Goal: Task Accomplishment & Management: Use online tool/utility

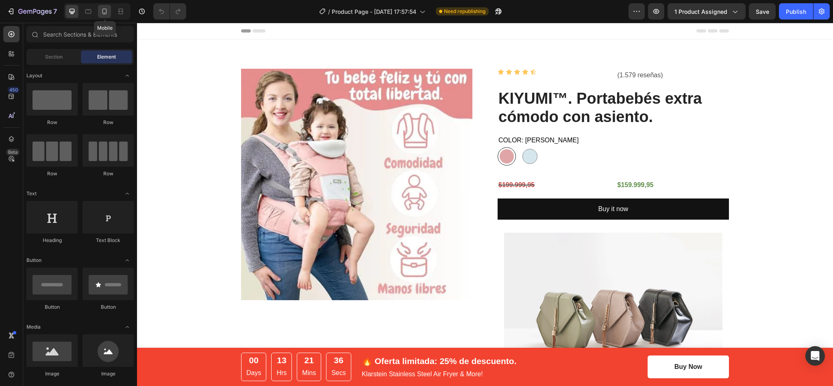
click at [104, 11] on icon at bounding box center [104, 11] width 8 height 8
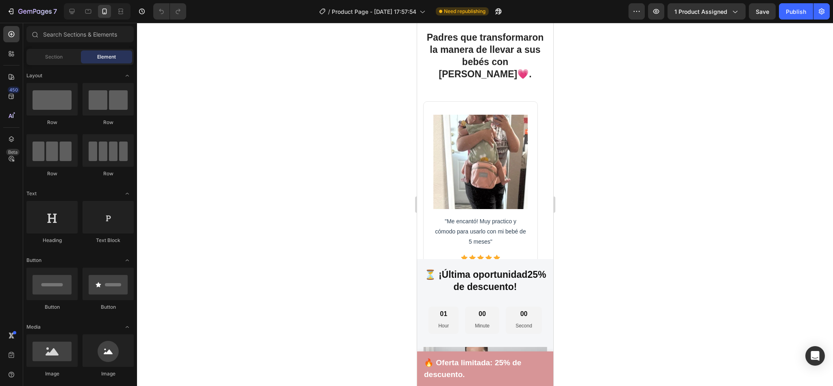
scroll to position [1289, 0]
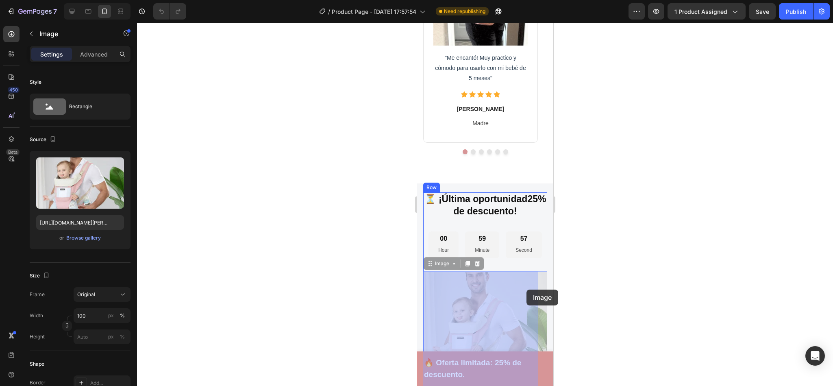
drag, startPoint x: 528, startPoint y: 279, endPoint x: 520, endPoint y: 293, distance: 15.7
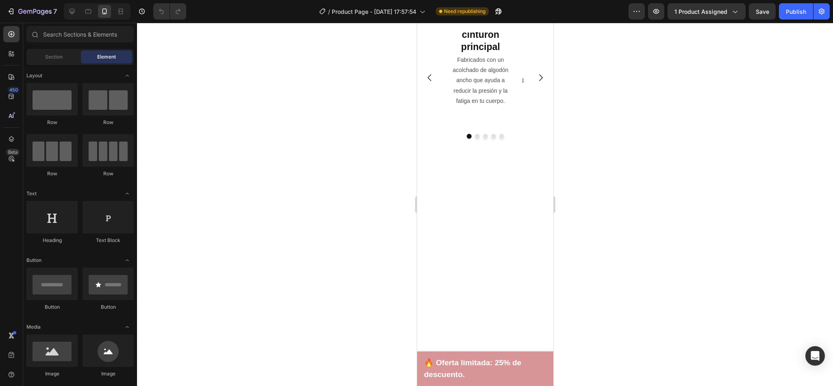
scroll to position [1075, 0]
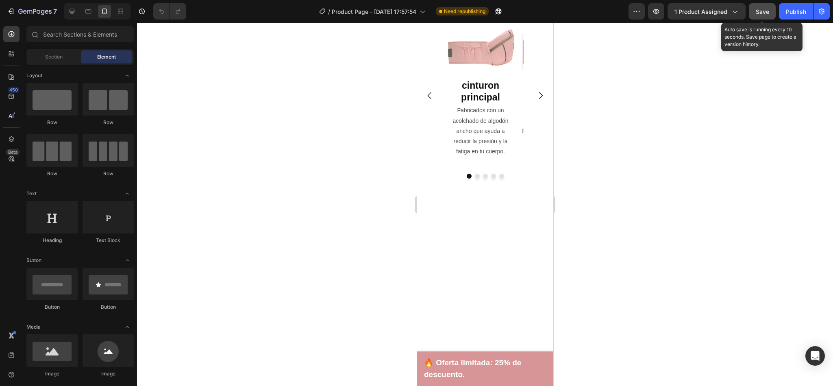
click at [766, 4] on button "Save" at bounding box center [762, 11] width 27 height 16
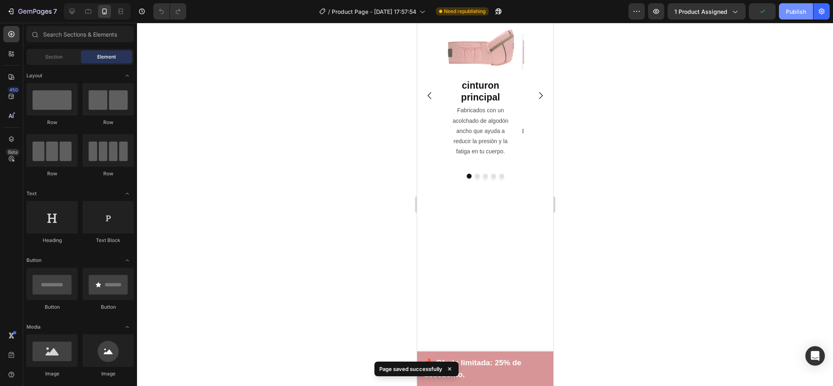
click at [795, 12] on div "Publish" at bounding box center [796, 11] width 20 height 9
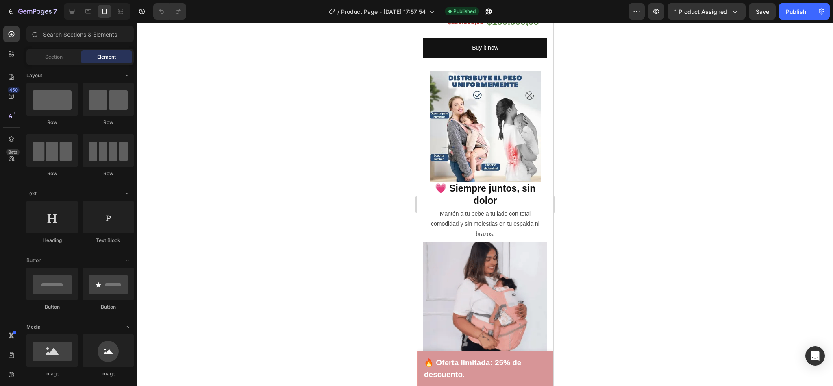
scroll to position [272, 0]
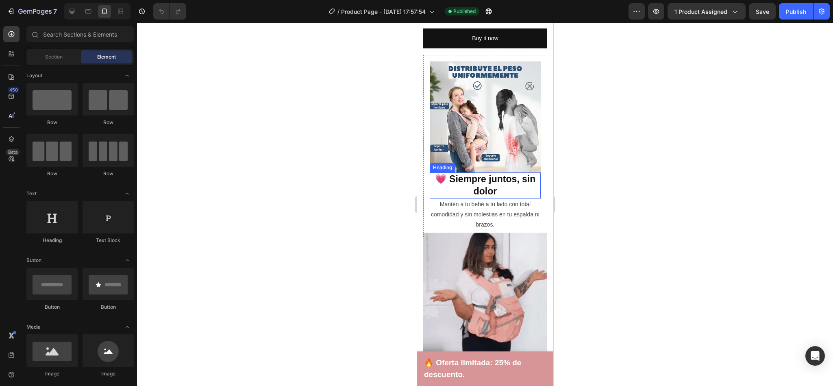
click at [459, 172] on h2 "💗 Siempre juntos, sin dolor" at bounding box center [484, 185] width 111 height 26
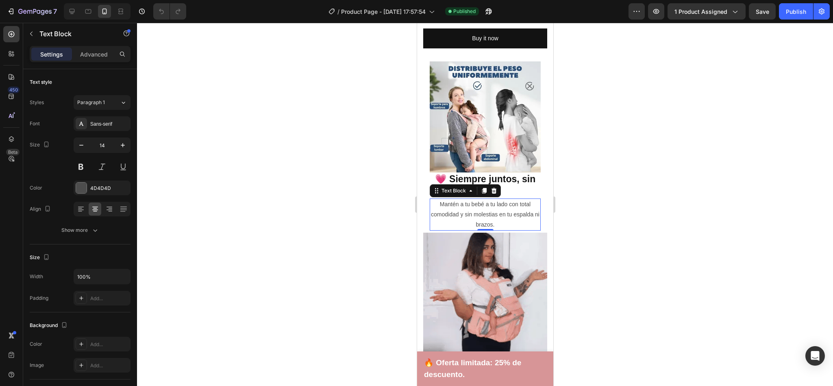
click at [474, 199] on p "Mantén a tu bebé a tu lado con total comodidad y sin molestias en tu espalda ni…" at bounding box center [484, 214] width 109 height 31
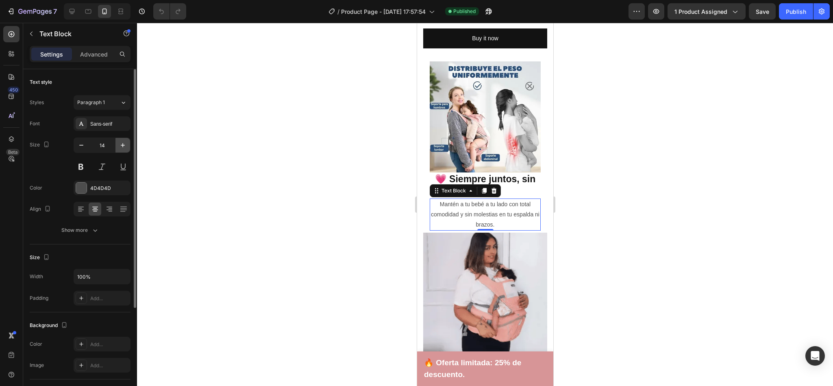
click at [126, 145] on icon "button" at bounding box center [123, 145] width 8 height 8
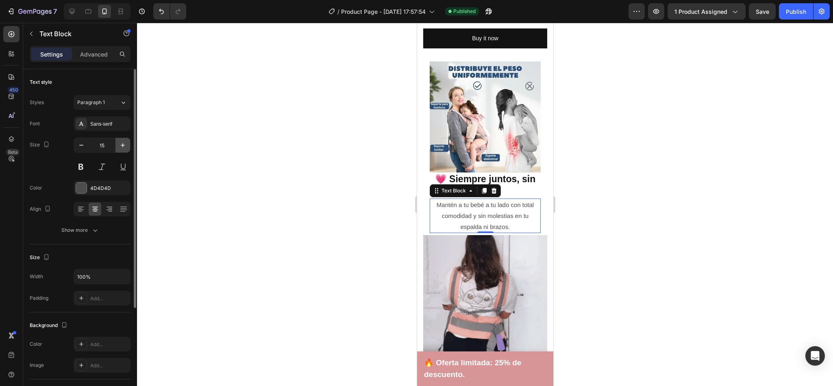
click at [126, 145] on icon "button" at bounding box center [123, 145] width 8 height 8
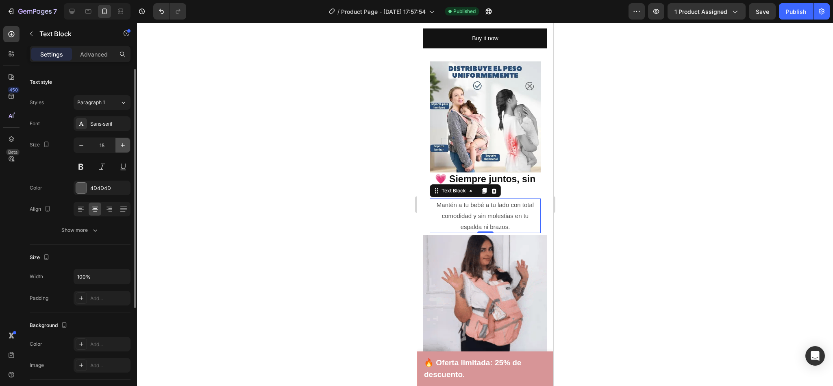
type input "16"
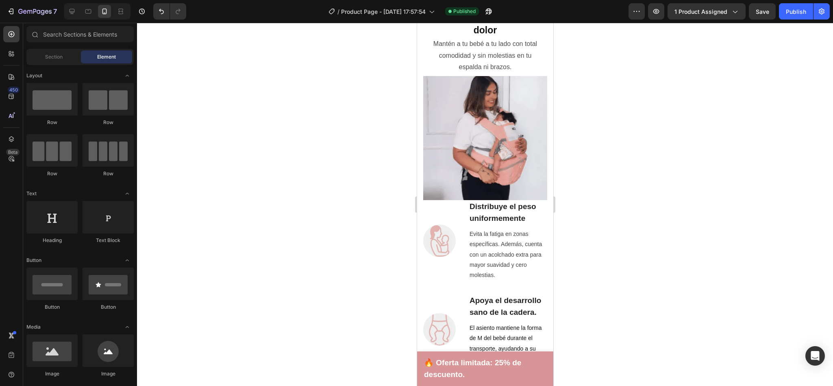
scroll to position [437, 0]
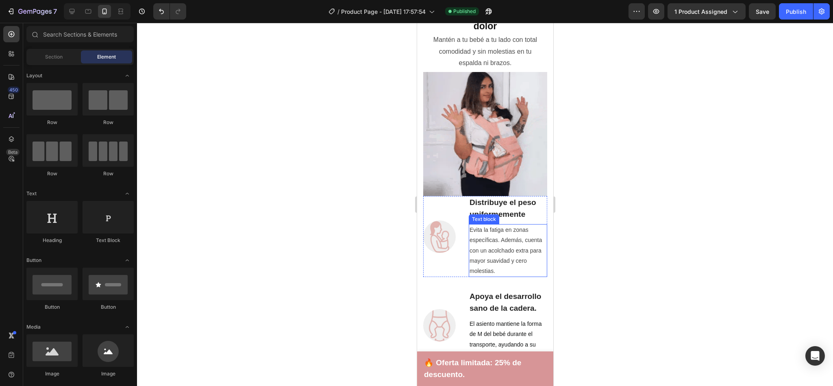
click at [497, 225] on p "Evita la fatiga en zonas específicas. Además, cuenta con un acolchado extra par…" at bounding box center [507, 250] width 77 height 51
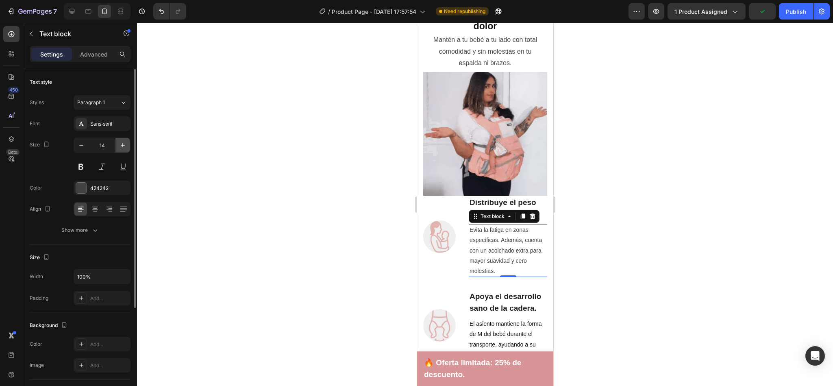
click at [116, 144] on button "button" at bounding box center [122, 145] width 15 height 15
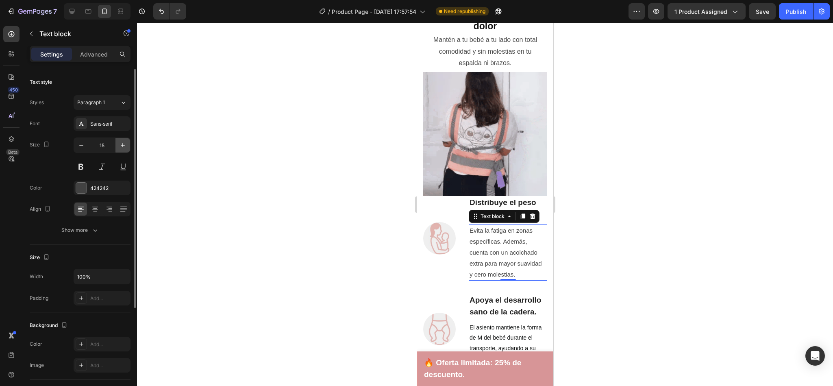
click at [116, 144] on button "button" at bounding box center [122, 145] width 15 height 15
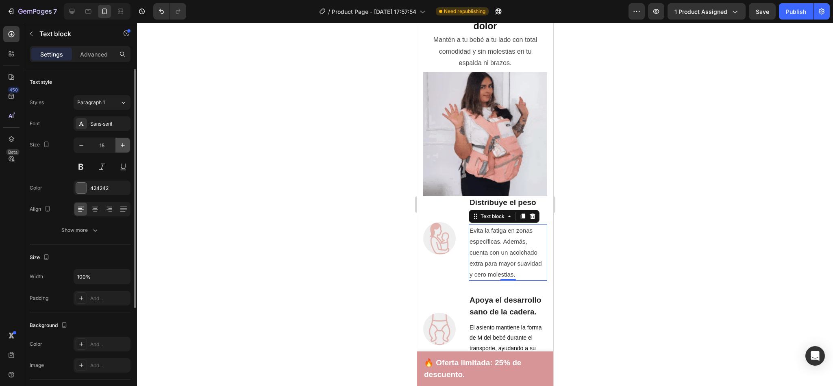
type input "16"
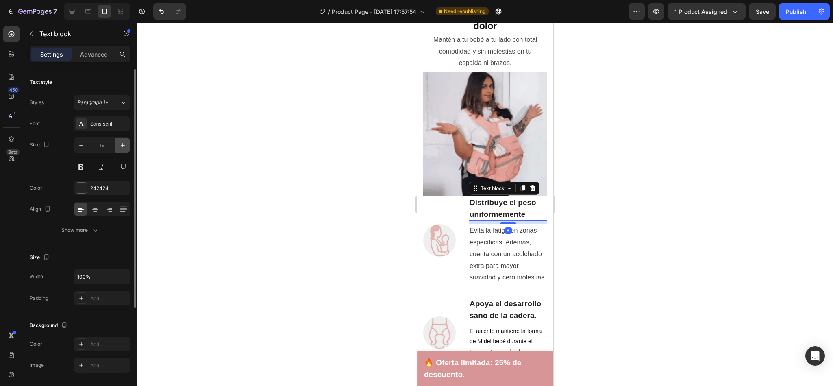
click at [122, 148] on icon "button" at bounding box center [123, 145] width 8 height 8
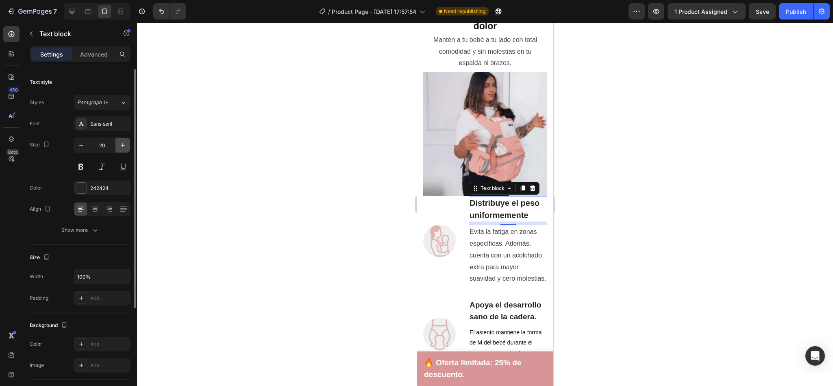
click at [122, 148] on icon "button" at bounding box center [123, 145] width 8 height 8
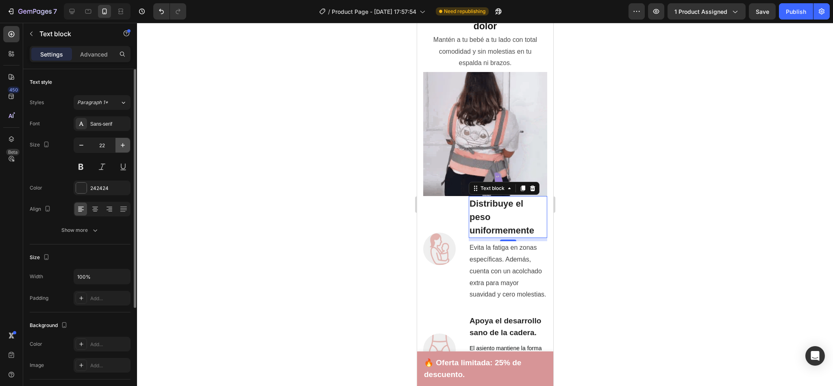
click at [122, 148] on icon "button" at bounding box center [123, 145] width 8 height 8
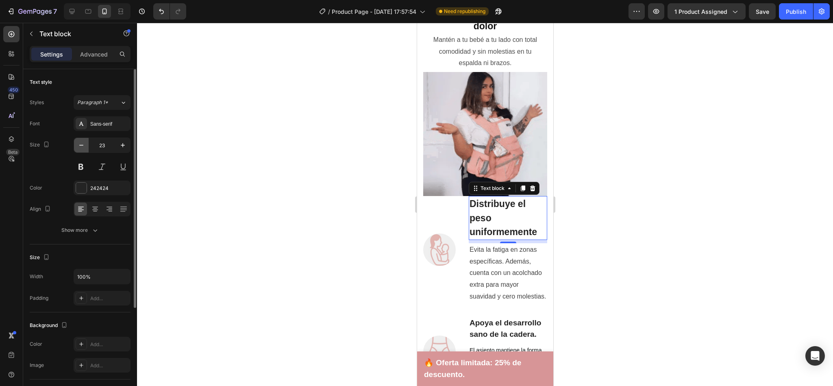
click at [83, 149] on icon "button" at bounding box center [81, 145] width 8 height 8
click at [80, 139] on button "button" at bounding box center [81, 145] width 15 height 15
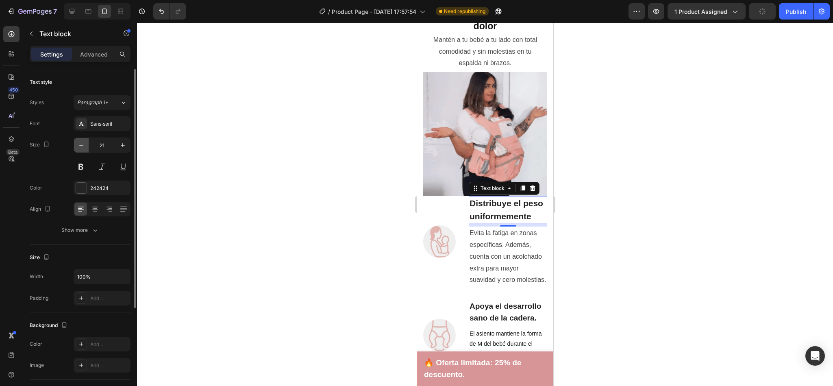
click at [80, 139] on button "button" at bounding box center [81, 145] width 15 height 15
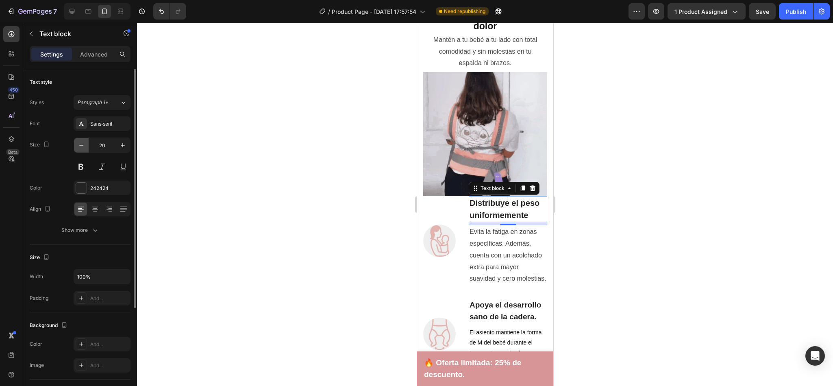
click at [80, 139] on button "button" at bounding box center [81, 145] width 15 height 15
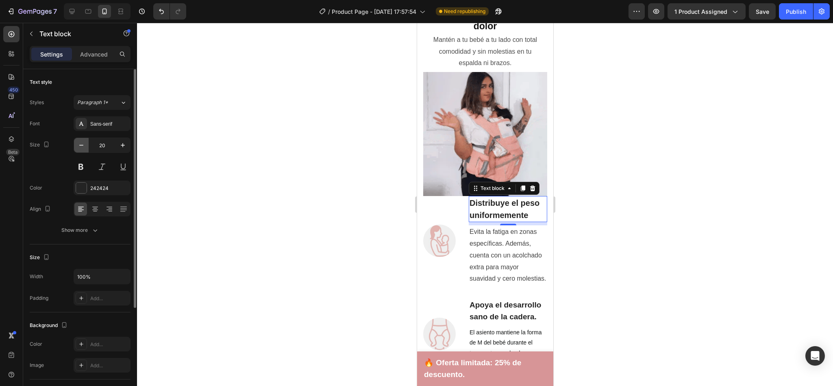
type input "19"
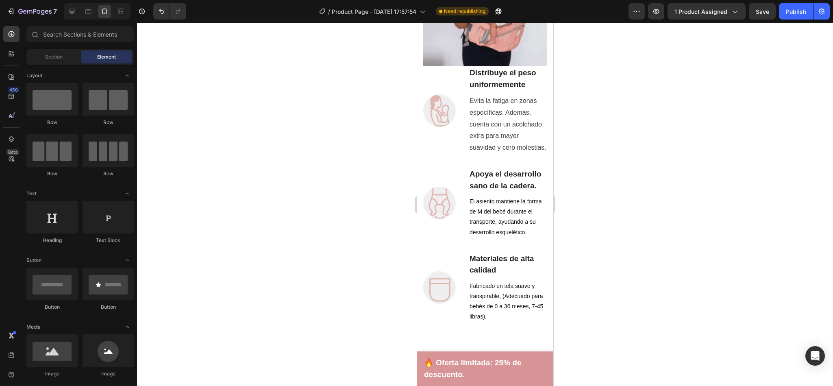
scroll to position [558, 0]
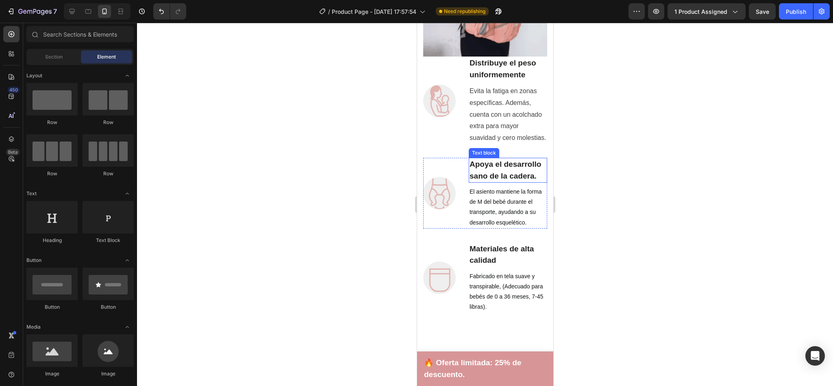
click at [486, 182] on p "Apoya el desarrollo sano de la cadera." at bounding box center [507, 169] width 77 height 23
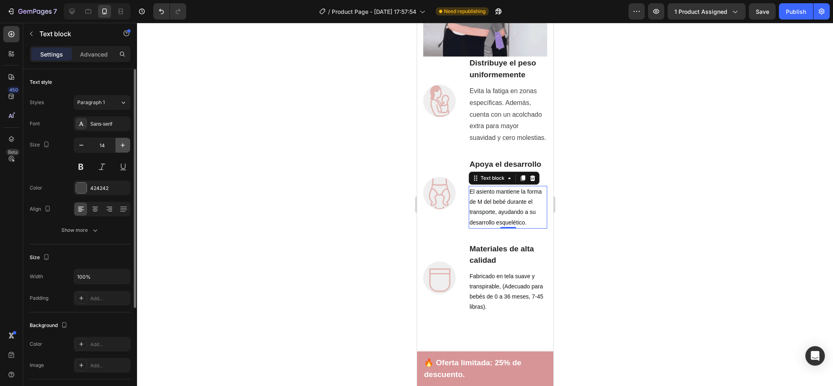
click at [124, 148] on icon "button" at bounding box center [123, 145] width 8 height 8
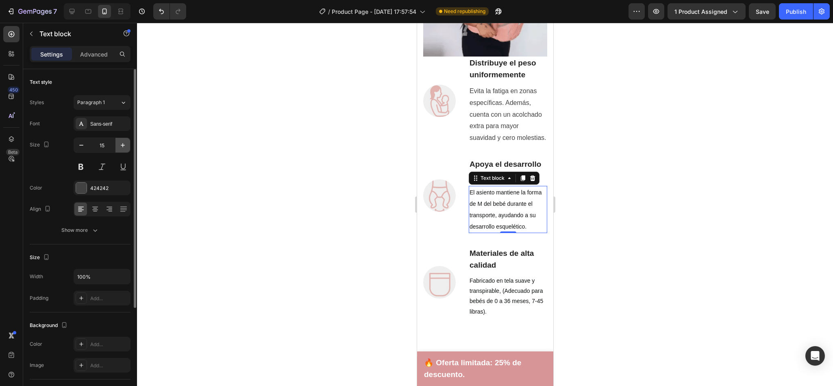
click at [124, 148] on icon "button" at bounding box center [123, 145] width 8 height 8
click at [77, 149] on icon "button" at bounding box center [81, 145] width 8 height 8
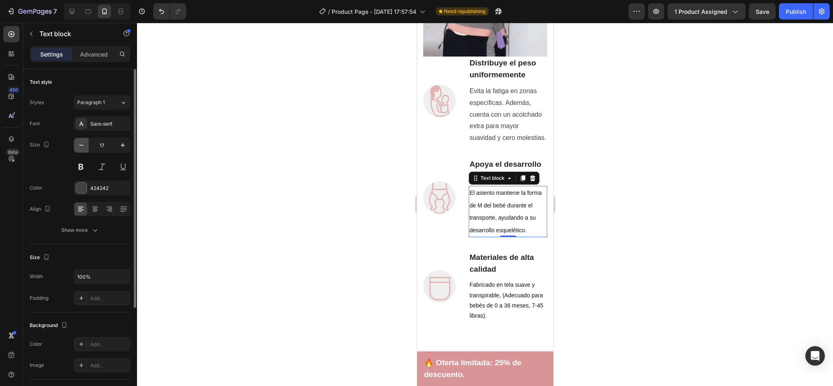
type input "16"
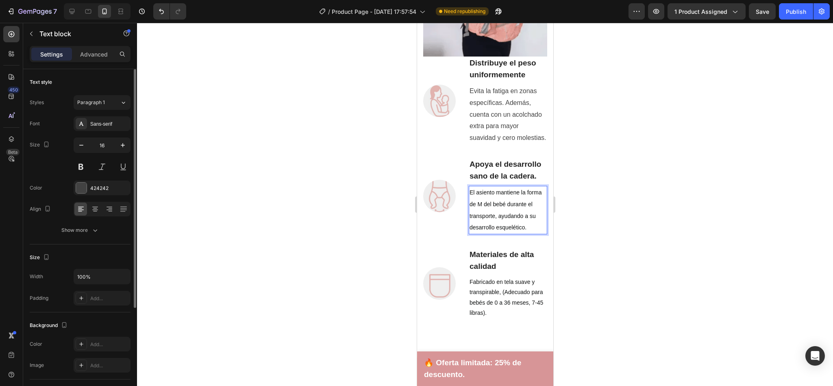
click at [507, 230] on span "El asiento mantiene la forma de M del bebé durante el transporte, ayudando a su…" at bounding box center [505, 209] width 72 height 41
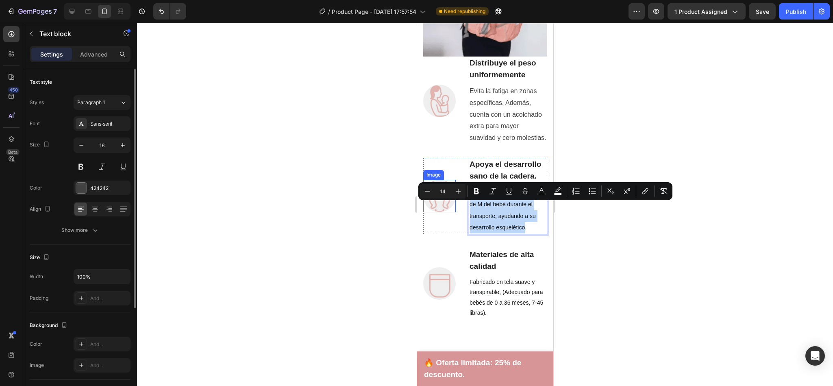
drag, startPoint x: 498, startPoint y: 256, endPoint x: 454, endPoint y: 206, distance: 65.9
click at [454, 206] on div "Image Apoya el desarrollo sano de la cadera. Text block El asiento mantiene la …" at bounding box center [485, 196] width 124 height 76
click at [88, 147] on button "button" at bounding box center [81, 145] width 15 height 15
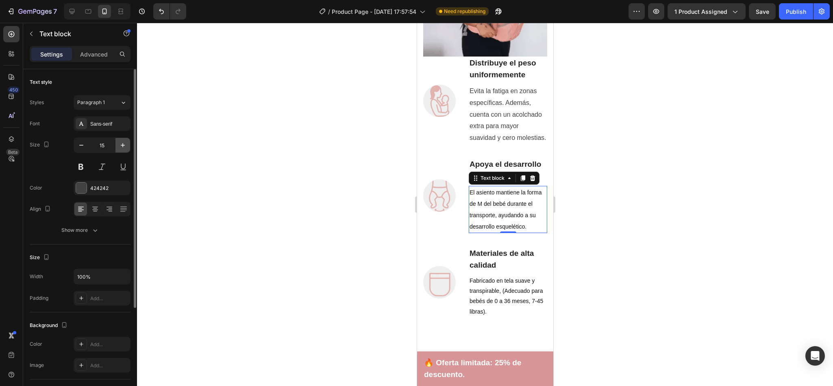
click at [119, 148] on icon "button" at bounding box center [123, 145] width 8 height 8
type input "16"
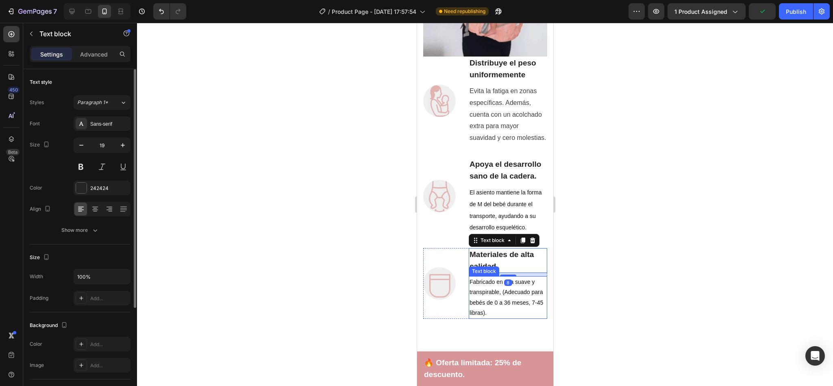
click at [493, 316] on span "Fabricado en tela suave y transpirable, (Adecuado para bebés de 0 a 36 meses, 7…" at bounding box center [506, 296] width 74 height 37
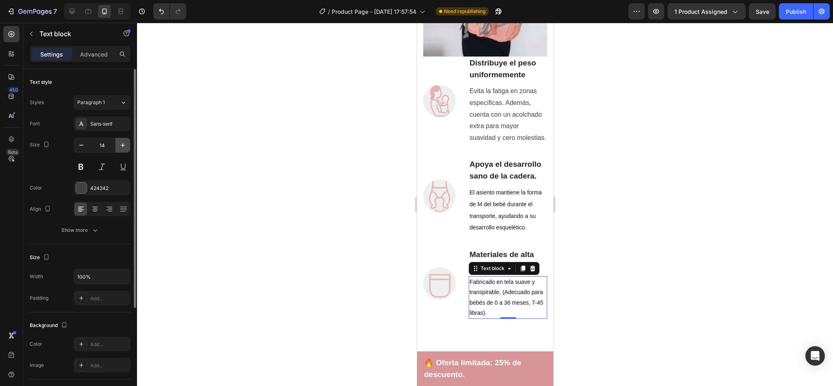
click at [121, 145] on icon "button" at bounding box center [123, 145] width 4 height 4
type input "16"
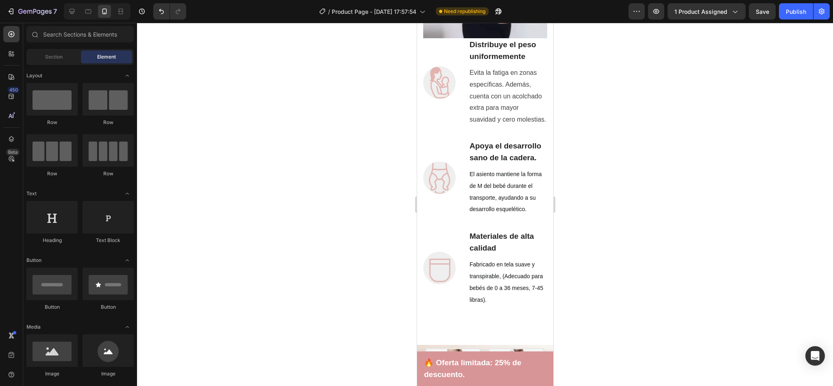
scroll to position [534, 0]
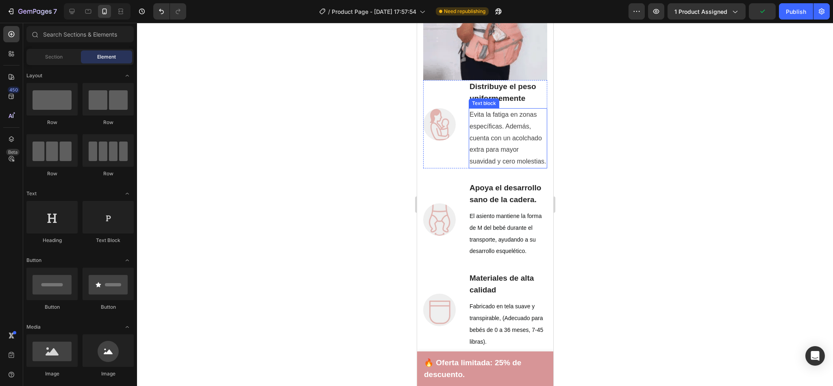
click at [498, 133] on p "Evita la fatiga en zonas específicas. Además, cuenta con un acolchado extra par…" at bounding box center [507, 138] width 77 height 59
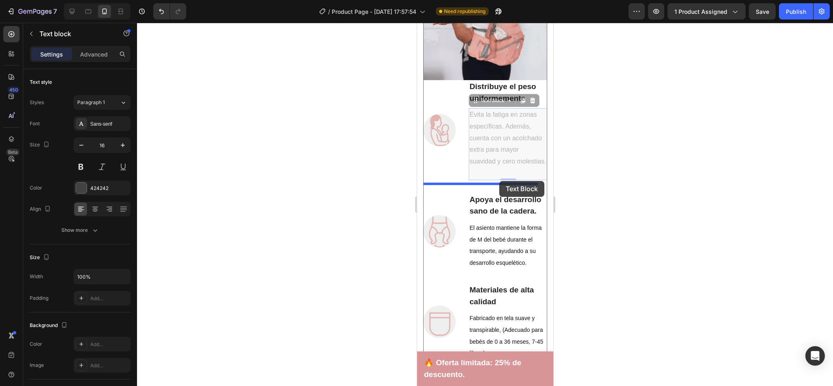
drag, startPoint x: 492, startPoint y: 96, endPoint x: 499, endPoint y: 181, distance: 85.6
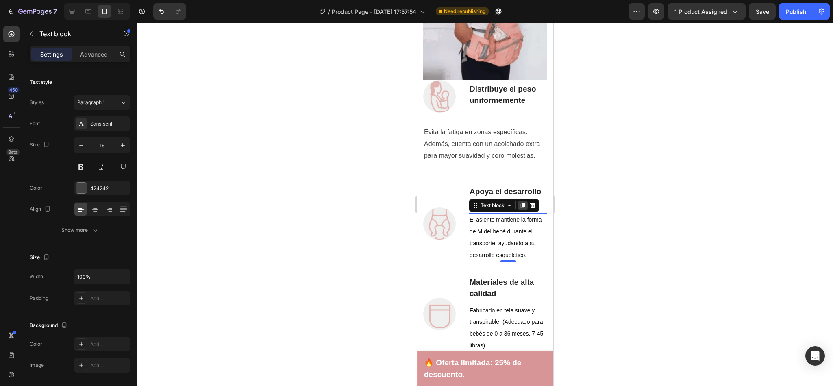
click at [526, 210] on div at bounding box center [522, 205] width 10 height 10
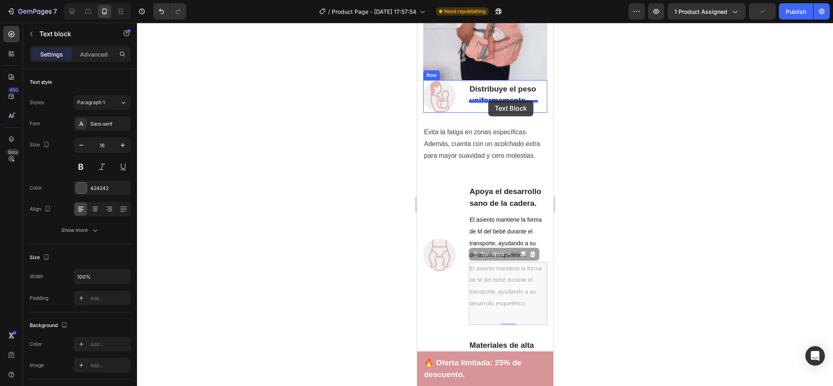
drag, startPoint x: 475, startPoint y: 283, endPoint x: 488, endPoint y: 100, distance: 183.3
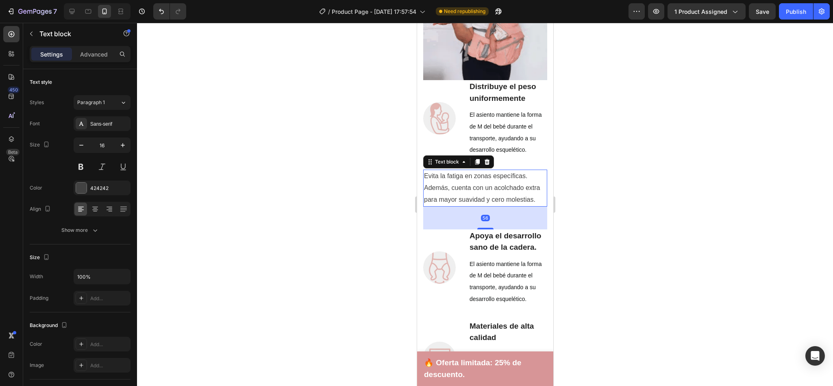
click at [457, 205] on p "Evita la fatiga en zonas específicas. Además, cuenta con un acolchado extra par…" at bounding box center [484, 187] width 122 height 35
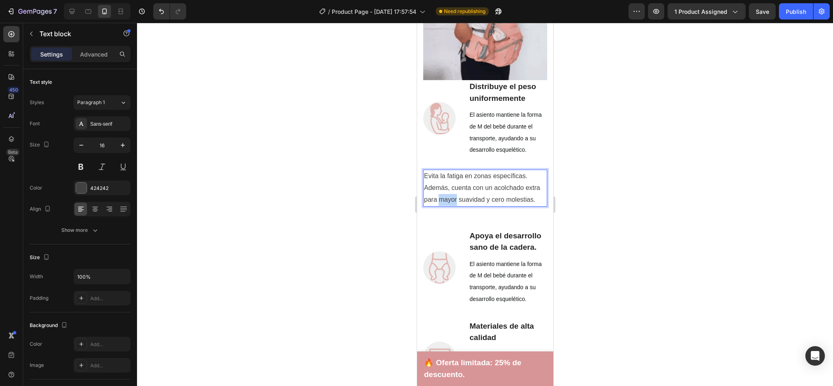
click at [457, 205] on p "Evita la fatiga en zonas específicas. Además, cuenta con un acolchado extra par…" at bounding box center [484, 187] width 122 height 35
click at [454, 205] on p "Evita la fatiga en zonas específicas. Además, cuenta con un acolchado extra par…" at bounding box center [484, 187] width 122 height 35
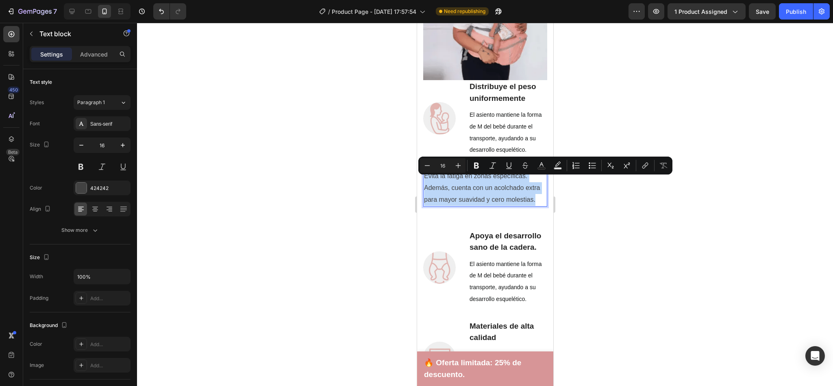
drag, startPoint x: 454, startPoint y: 218, endPoint x: 414, endPoint y: 182, distance: 54.4
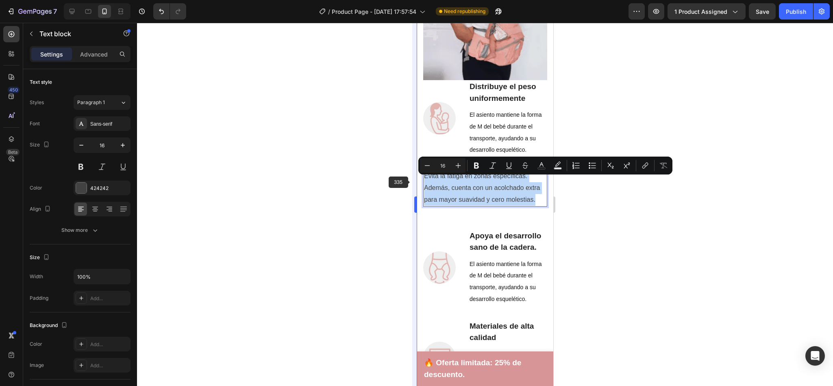
copy p "Evita la fatiga en zonas específicas. Además, cuenta con un acolchado extra par…"
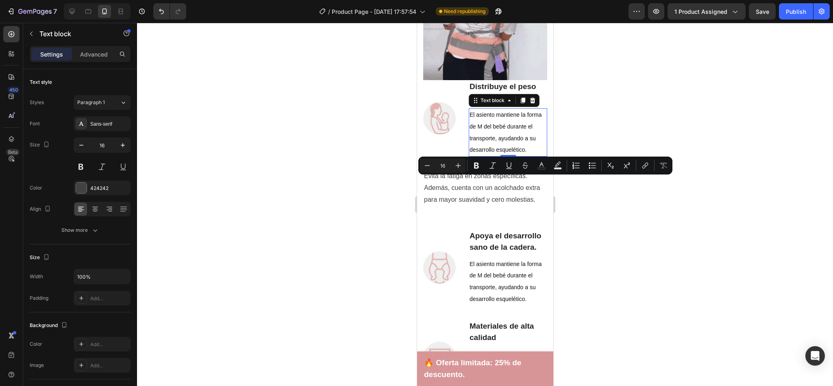
click at [503, 155] on p "El asiento mantiene la forma de M del bebé durante el transporte, ayudando a su…" at bounding box center [507, 132] width 77 height 47
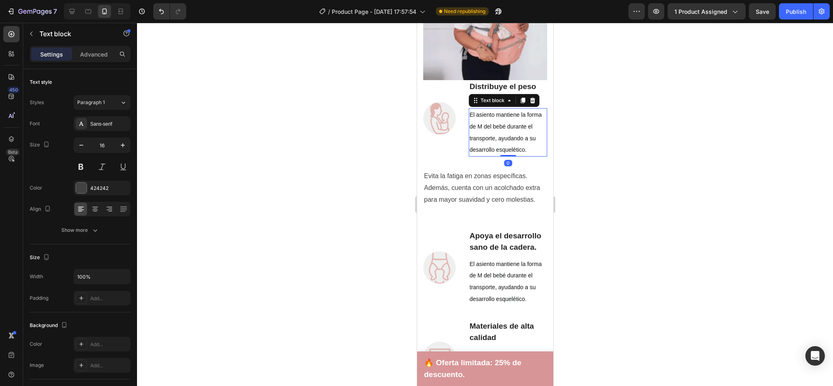
click at [503, 155] on p "El asiento mantiene la forma de M del bebé durante el transporte, ayudando a su…" at bounding box center [507, 132] width 77 height 47
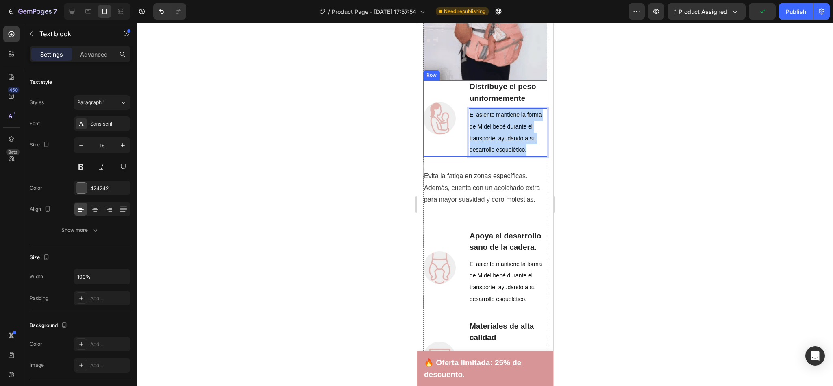
drag, startPoint x: 503, startPoint y: 155, endPoint x: 467, endPoint y: 102, distance: 63.2
click at [467, 102] on div "Image Distribuye el peso uniformemente Text block El asiento mantiene la forma …" at bounding box center [485, 118] width 124 height 76
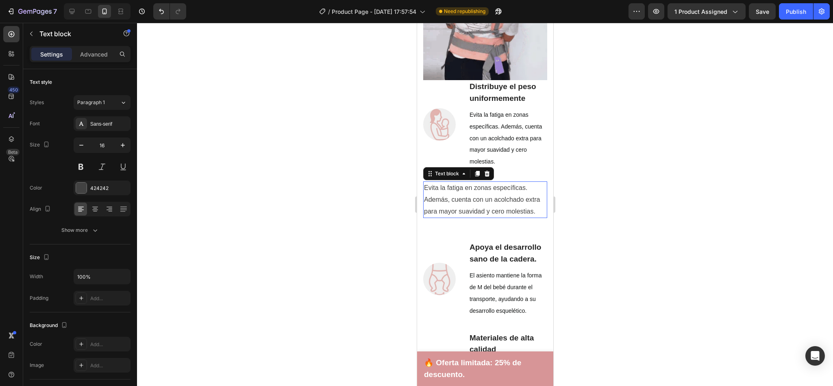
click at [492, 210] on p "Evita la fatiga en zonas específicas. Además, cuenta con un acolchado extra par…" at bounding box center [484, 199] width 122 height 35
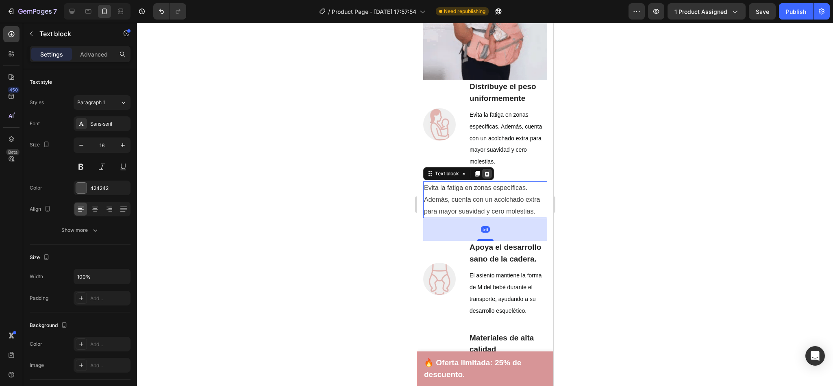
click at [484, 170] on icon at bounding box center [486, 173] width 7 height 7
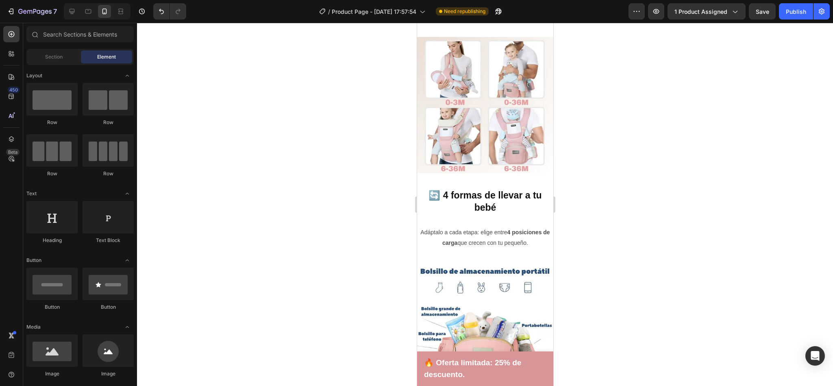
scroll to position [911, 0]
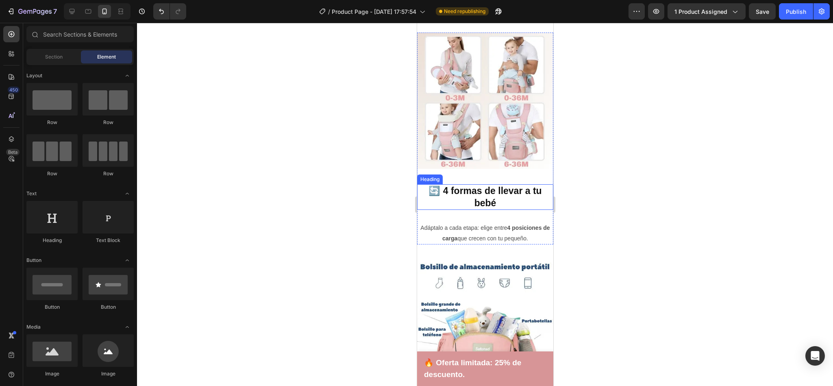
click at [509, 184] on h2 "🔄 4 formas de llevar a tu bebé" at bounding box center [485, 197] width 136 height 26
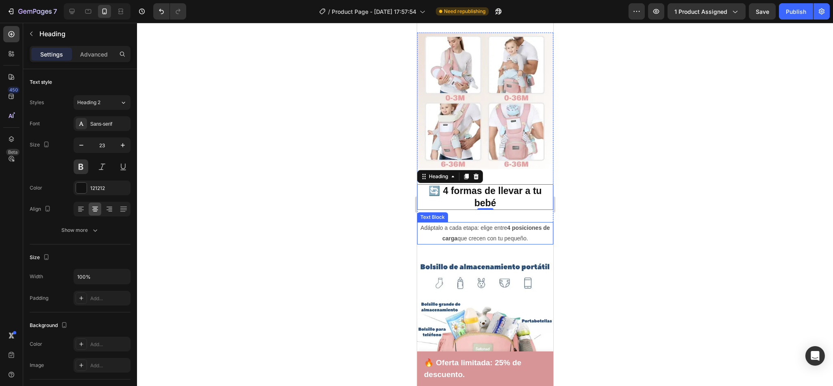
click at [448, 224] on p "Adáptalo a cada etapa: elige entre 4 posiciones de carga que crecen con tu pequ…" at bounding box center [484, 233] width 135 height 20
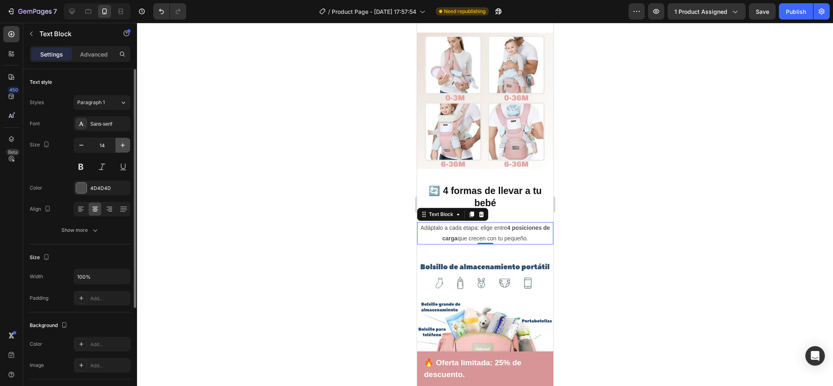
click at [122, 144] on icon "button" at bounding box center [123, 145] width 8 height 8
type input "16"
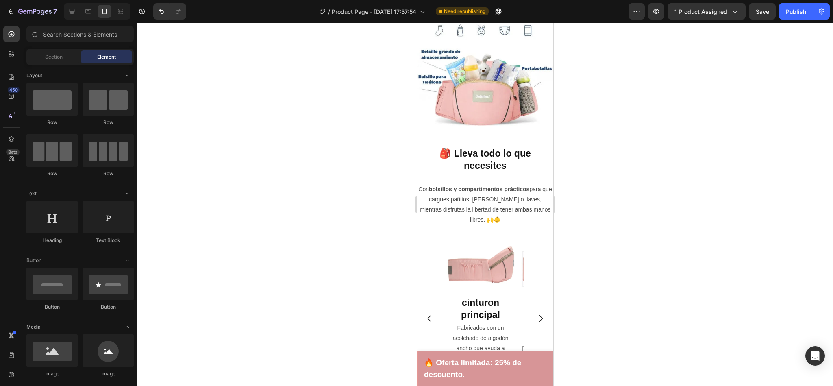
scroll to position [1173, 0]
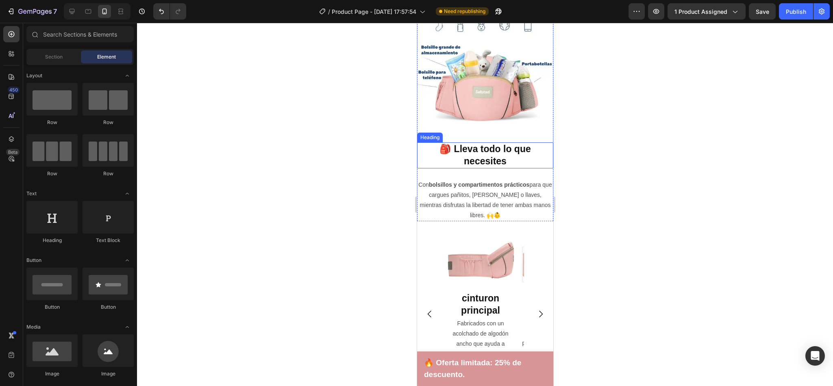
click at [484, 145] on h2 "🎒 Lleva todo lo que necesites" at bounding box center [485, 155] width 136 height 26
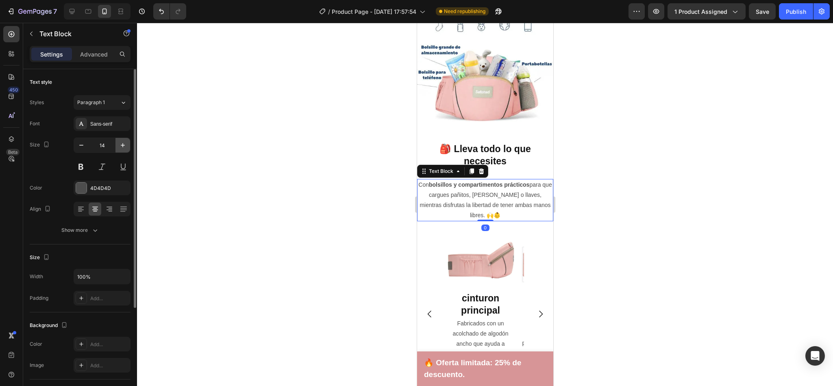
click at [122, 145] on icon "button" at bounding box center [123, 145] width 4 height 4
type input "16"
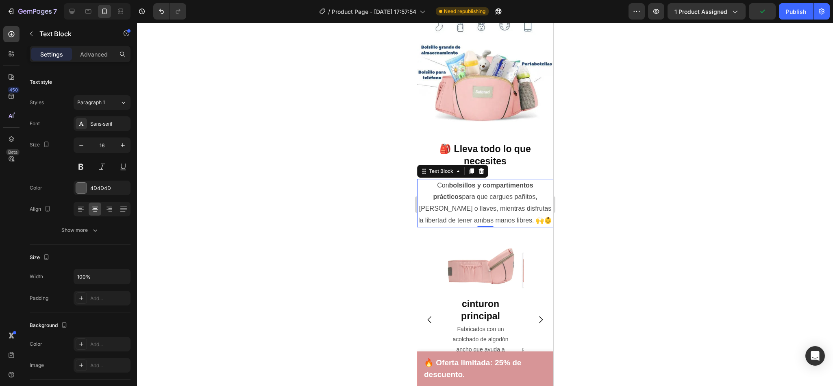
click at [492, 220] on p "Con bolsillos y compartimentos prácticos para que cargues pañitos, [PERSON_NAME…" at bounding box center [484, 203] width 135 height 47
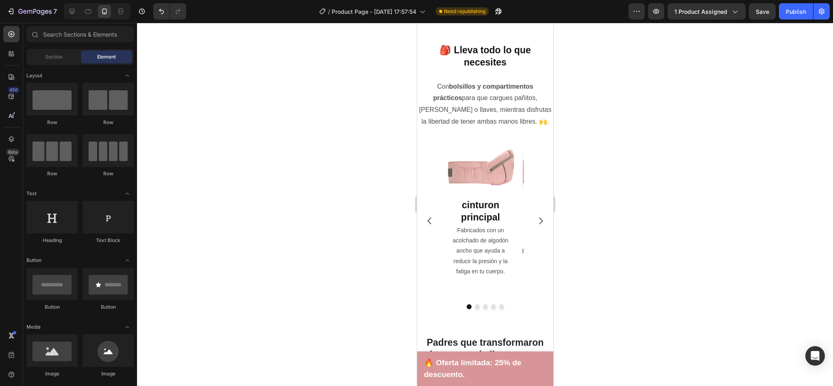
scroll to position [1313, 0]
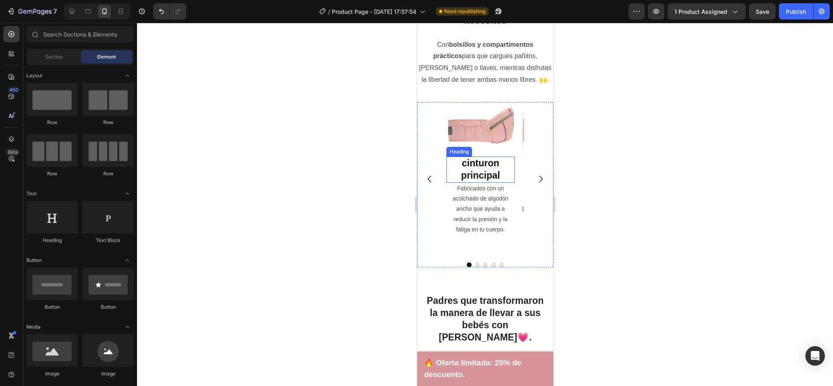
click at [492, 165] on h2 "cinturon principal" at bounding box center [480, 169] width 68 height 26
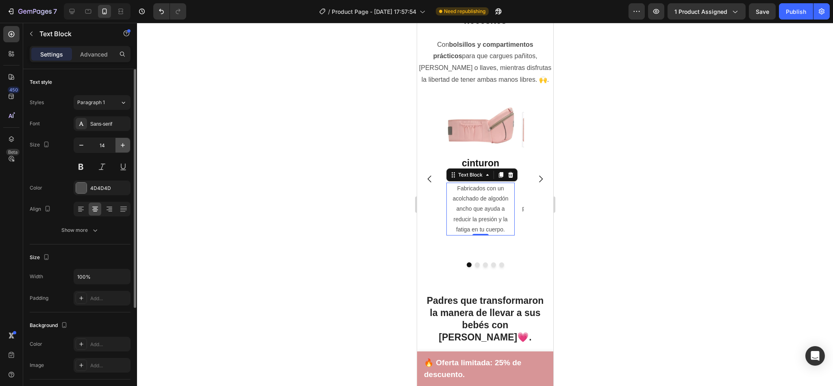
click at [121, 144] on icon "button" at bounding box center [123, 145] width 8 height 8
type input "16"
click at [356, 221] on div at bounding box center [485, 204] width 696 height 363
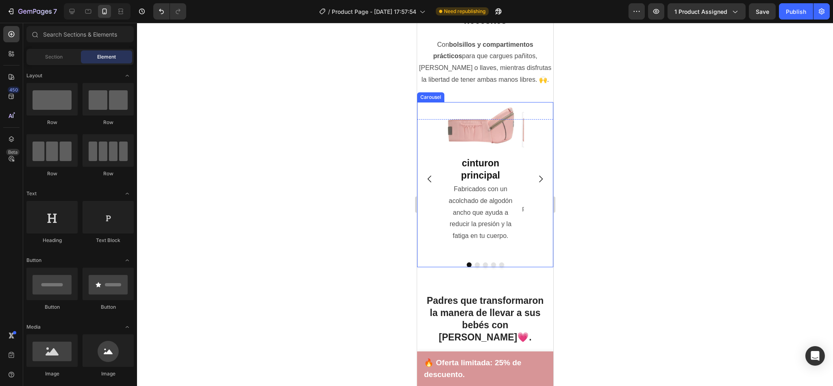
click at [535, 174] on icon "Carousel Next Arrow" at bounding box center [540, 179] width 10 height 10
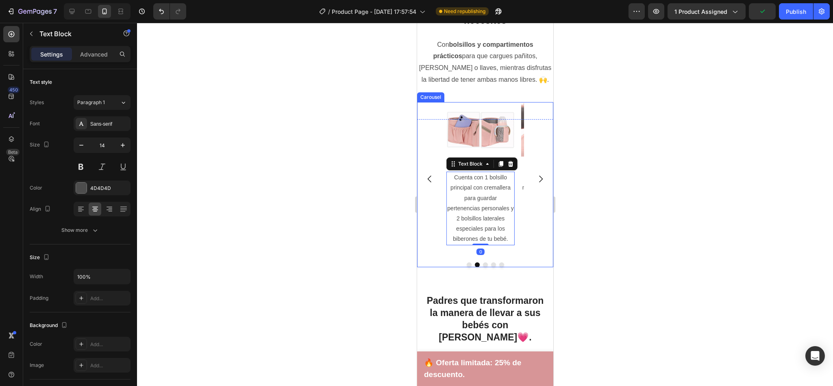
click at [430, 174] on icon "Carousel Back Arrow" at bounding box center [429, 179] width 10 height 10
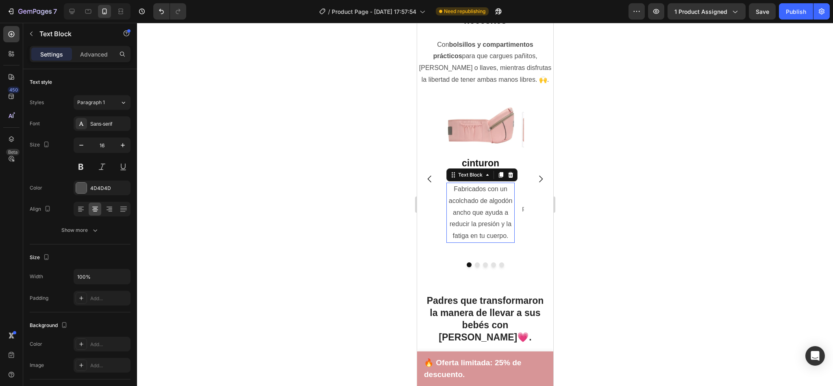
click at [472, 198] on p "Fabricados con un acolchado de algodón ancho que ayuda a reducir la presión y l…" at bounding box center [480, 212] width 67 height 59
click at [78, 148] on icon "button" at bounding box center [81, 145] width 8 height 8
type input "14"
click at [302, 164] on div at bounding box center [485, 204] width 696 height 363
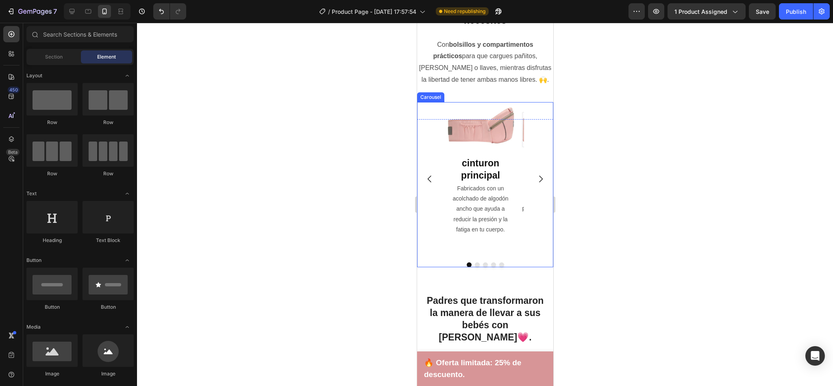
click at [538, 176] on icon "Carousel Next Arrow" at bounding box center [540, 179] width 4 height 7
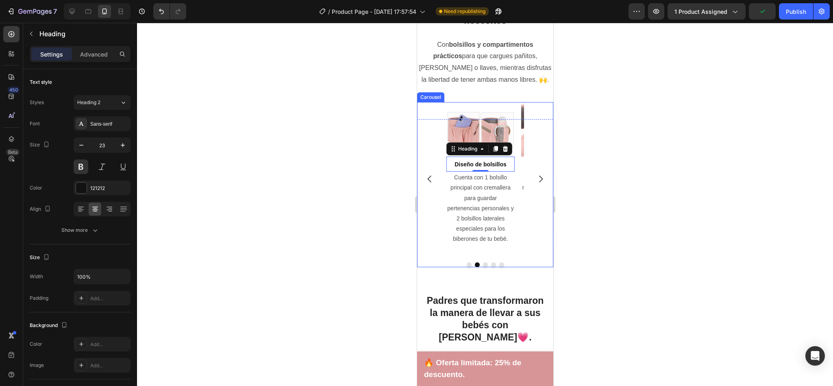
click at [428, 174] on icon "Carousel Back Arrow" at bounding box center [429, 179] width 10 height 10
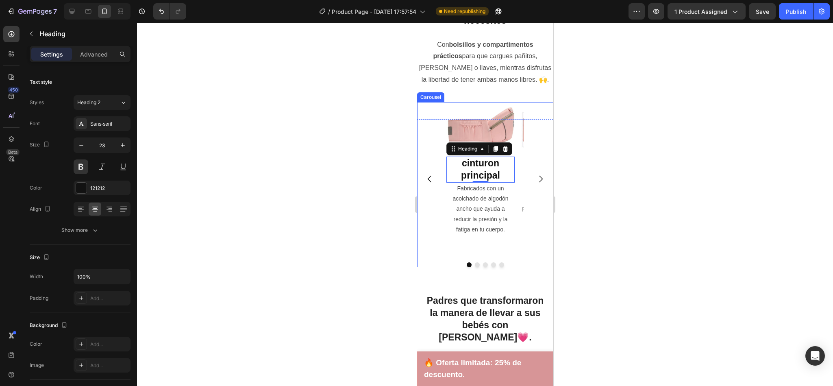
click at [538, 176] on icon "Carousel Next Arrow" at bounding box center [540, 179] width 4 height 7
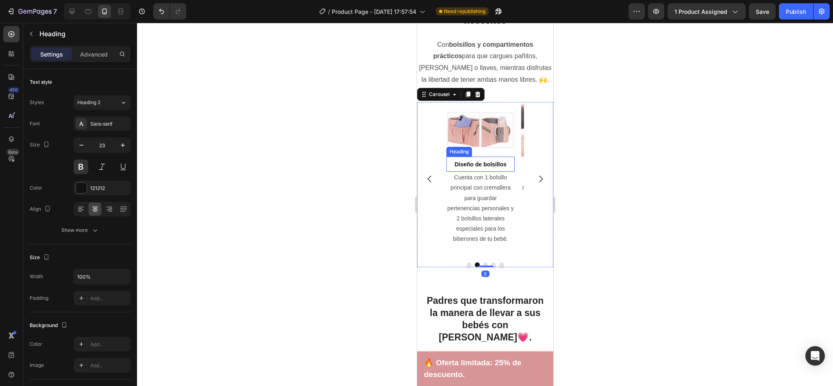
click at [492, 161] on span "Diseño de bolsillos" at bounding box center [480, 164] width 52 height 7
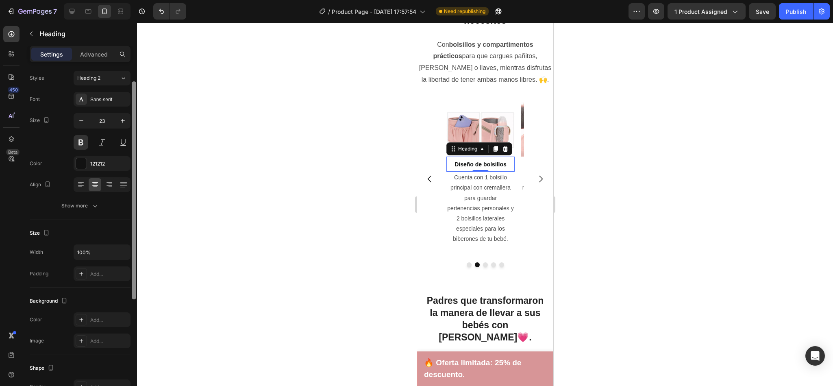
scroll to position [28, 0]
drag, startPoint x: 136, startPoint y: 110, endPoint x: 138, endPoint y: 128, distance: 18.0
click at [138, 0] on div "7 / Product Page - [DATE] 17:57:54 Need republishing Preview 1 product assigned…" at bounding box center [416, 0] width 833 height 0
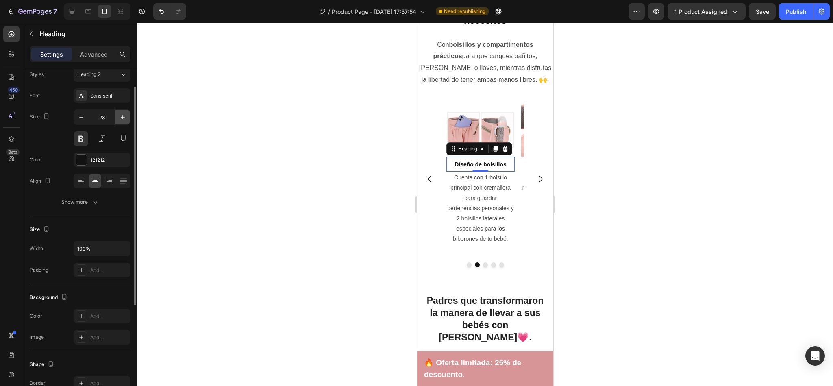
click at [123, 112] on button "button" at bounding box center [122, 117] width 15 height 15
click at [123, 116] on icon "button" at bounding box center [123, 117] width 8 height 8
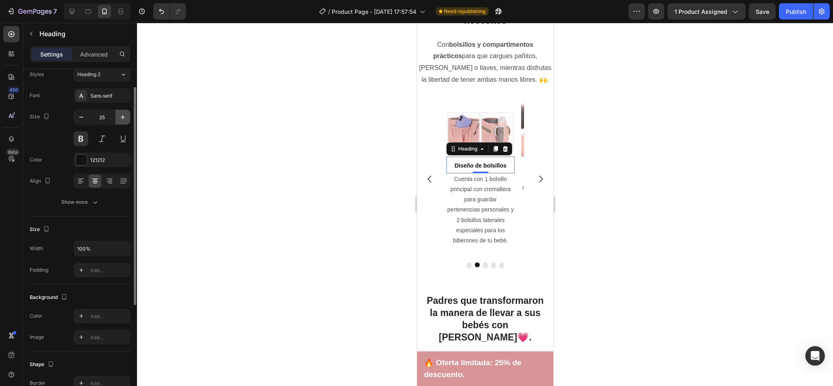
click at [123, 116] on icon "button" at bounding box center [123, 117] width 8 height 8
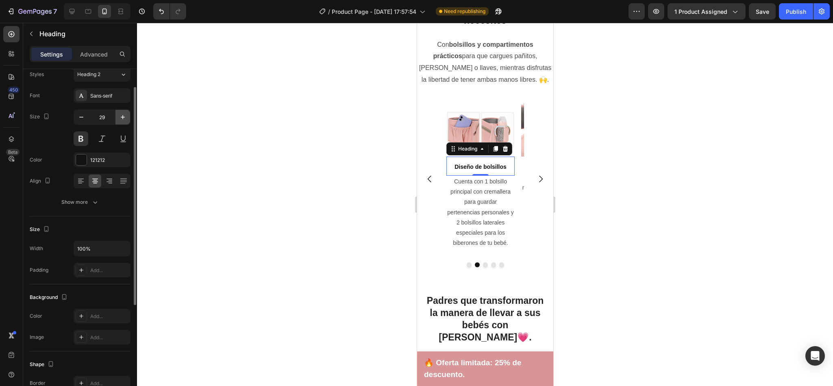
click at [123, 116] on icon "button" at bounding box center [123, 117] width 8 height 8
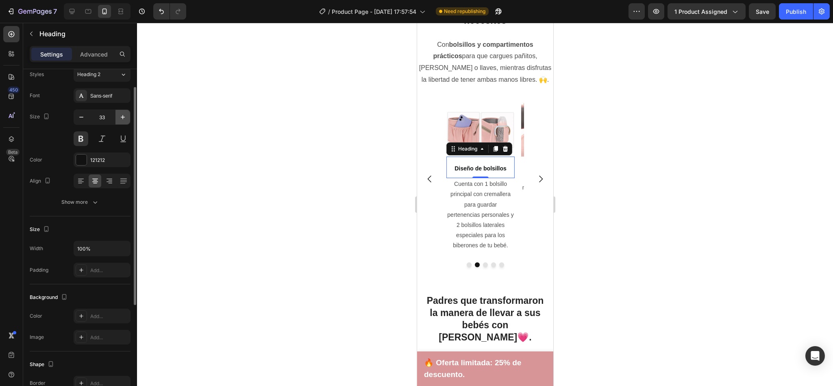
click at [123, 116] on icon "button" at bounding box center [123, 117] width 8 height 8
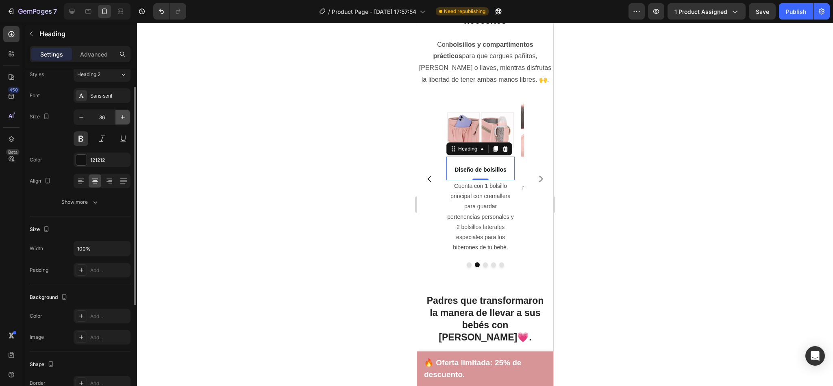
click at [123, 116] on icon "button" at bounding box center [123, 117] width 8 height 8
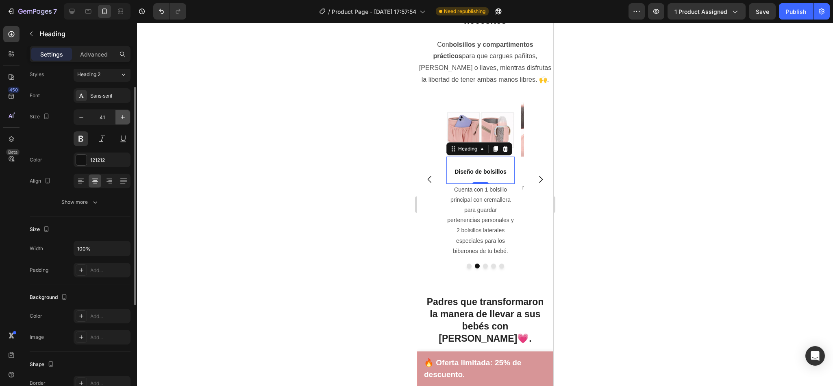
click at [123, 116] on icon "button" at bounding box center [123, 117] width 8 height 8
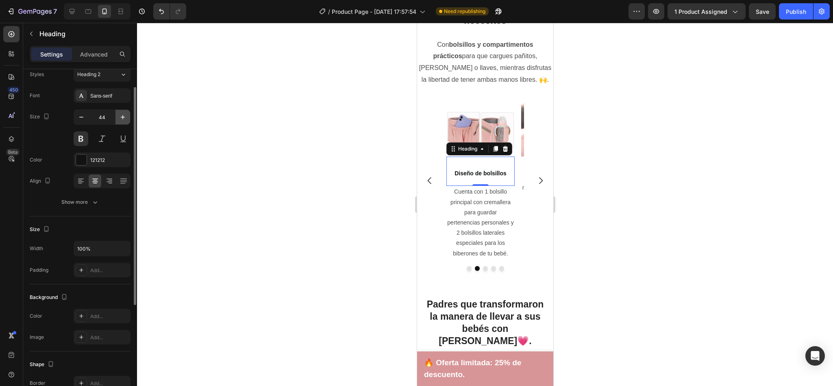
type input "45"
click at [105, 117] on input "42" at bounding box center [102, 117] width 27 height 15
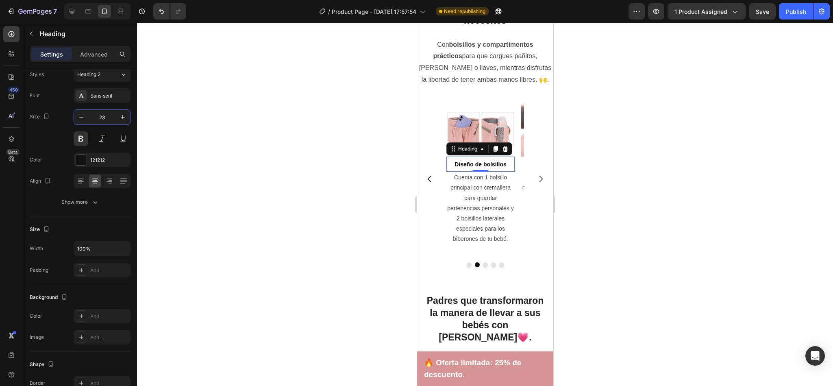
type input "23"
click at [243, 154] on div at bounding box center [485, 204] width 696 height 363
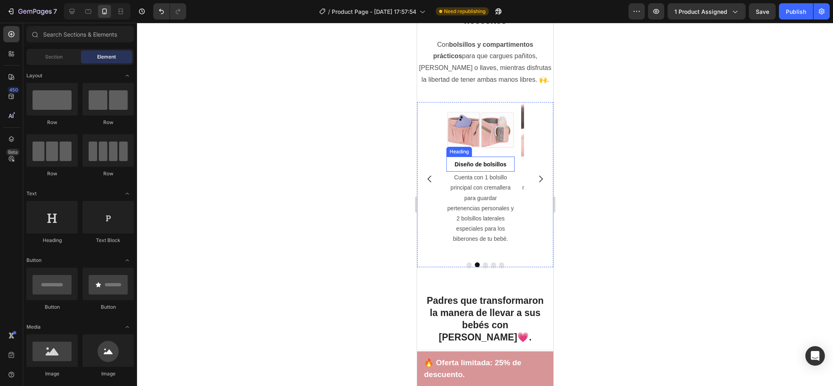
click at [500, 161] on span "Diseño de bolsillos" at bounding box center [480, 164] width 52 height 7
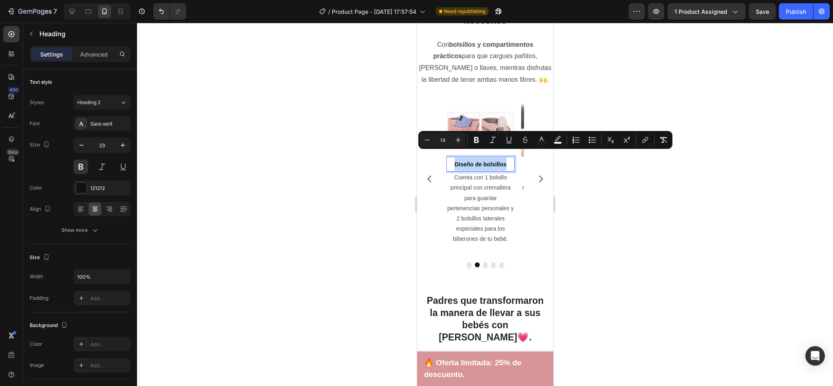
drag, startPoint x: 455, startPoint y: 154, endPoint x: 511, endPoint y: 149, distance: 56.3
click at [458, 139] on icon "Editor contextual toolbar" at bounding box center [458, 140] width 8 height 8
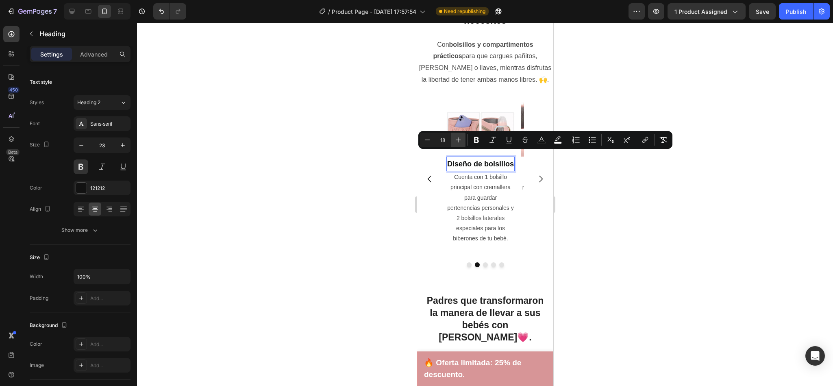
click at [458, 139] on icon "Editor contextual toolbar" at bounding box center [458, 140] width 8 height 8
type input "19"
click at [435, 169] on button "Carousel Back Arrow" at bounding box center [429, 179] width 23 height 23
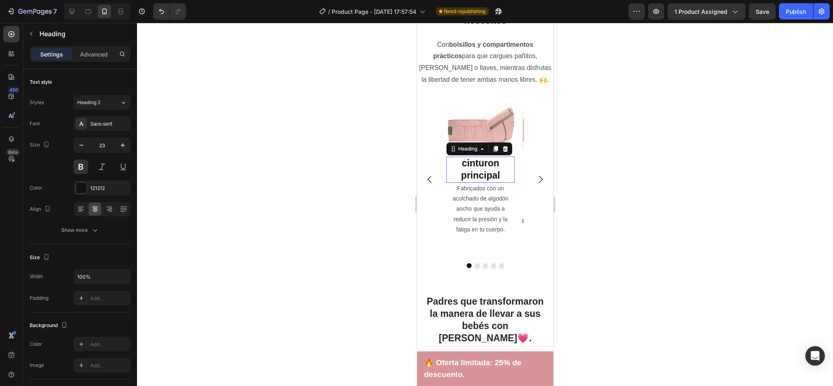
click at [476, 165] on h2 "cinturon principal" at bounding box center [480, 169] width 68 height 26
click at [504, 169] on h2 "cinturon principal" at bounding box center [480, 169] width 68 height 26
click at [504, 169] on body "Mobile ( 335 px) iPhone 13 Mini iPhone 13 Pro iPhone 11 Pro Max iPhone 15 Pro M…" at bounding box center [485, 36] width 136 height 2655
drag, startPoint x: 502, startPoint y: 168, endPoint x: 459, endPoint y: 153, distance: 45.4
click at [459, 157] on p "cinturon principal" at bounding box center [480, 169] width 67 height 24
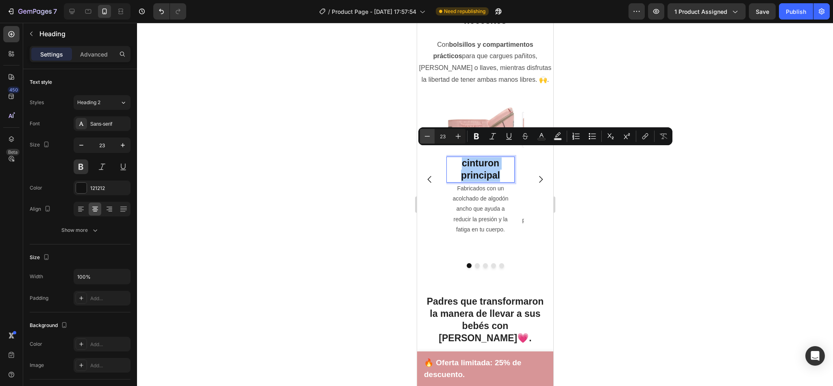
click at [430, 131] on button "Minus" at bounding box center [427, 136] width 15 height 15
type input "19"
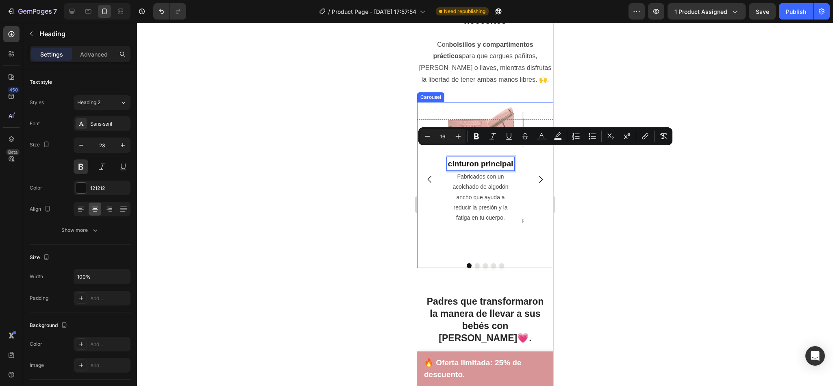
click at [535, 174] on icon "Carousel Next Arrow" at bounding box center [540, 179] width 10 height 10
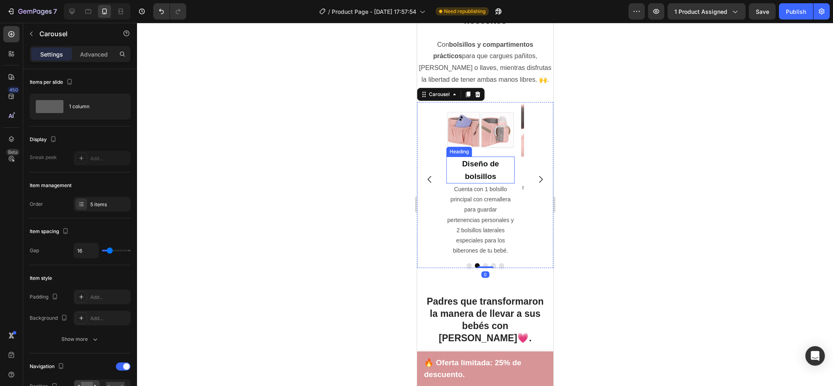
click at [487, 159] on span "Diseño de bolsillos" at bounding box center [480, 169] width 37 height 21
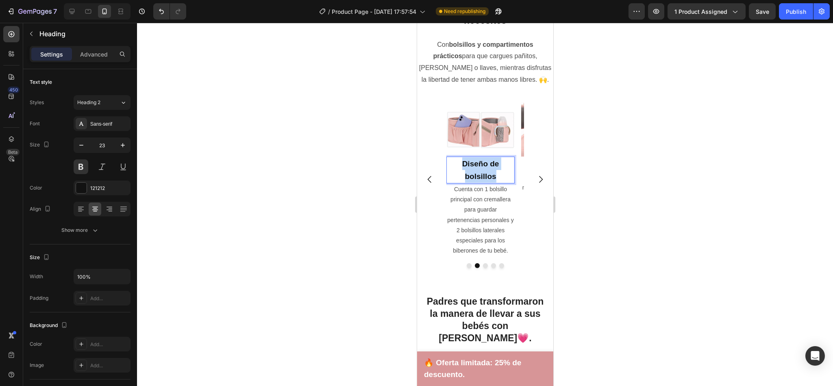
drag, startPoint x: 497, startPoint y: 167, endPoint x: 463, endPoint y: 155, distance: 35.7
click at [463, 157] on p "Diseño de bolsillos" at bounding box center [480, 169] width 67 height 25
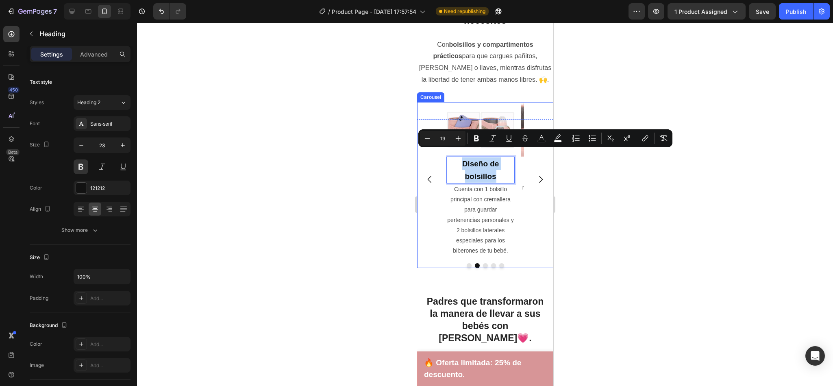
click at [535, 174] on icon "Carousel Next Arrow" at bounding box center [540, 179] width 10 height 10
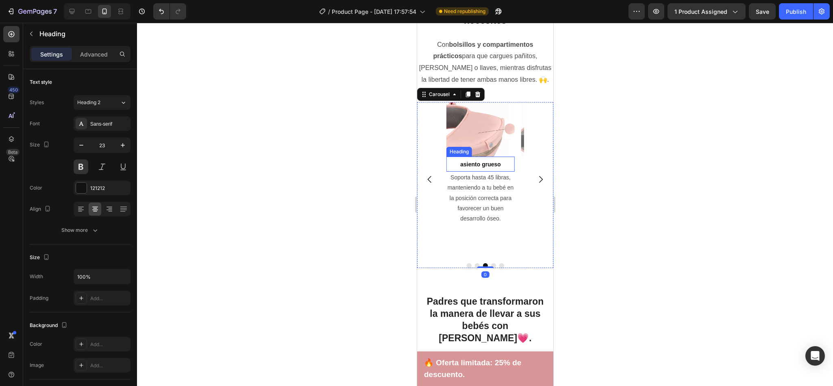
click at [493, 161] on span "asiento grueso" at bounding box center [480, 164] width 41 height 7
drag, startPoint x: 500, startPoint y: 154, endPoint x: 451, endPoint y: 154, distance: 49.6
click at [451, 157] on p "asiento grueso" at bounding box center [480, 163] width 67 height 13
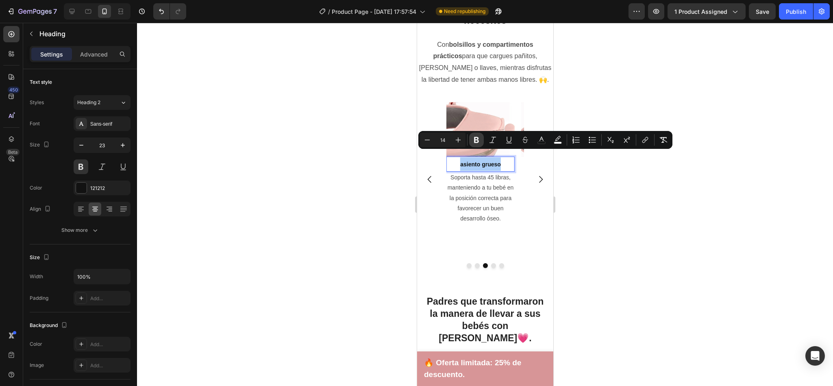
click at [478, 141] on icon "Editor contextual toolbar" at bounding box center [476, 140] width 5 height 6
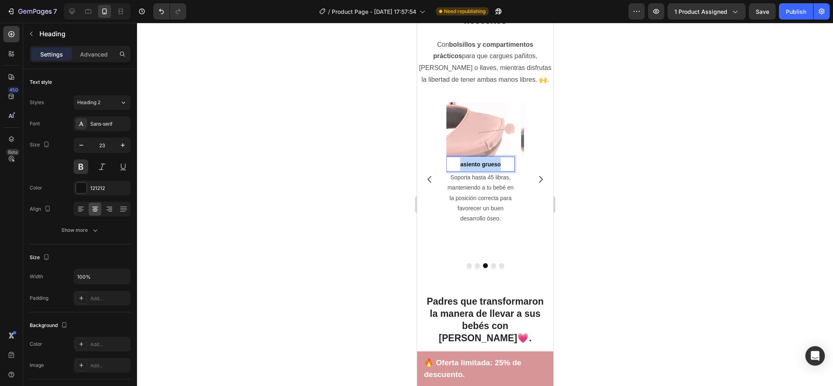
drag, startPoint x: 461, startPoint y: 154, endPoint x: 501, endPoint y: 156, distance: 39.5
click at [501, 157] on p "asiento grueso" at bounding box center [480, 163] width 67 height 13
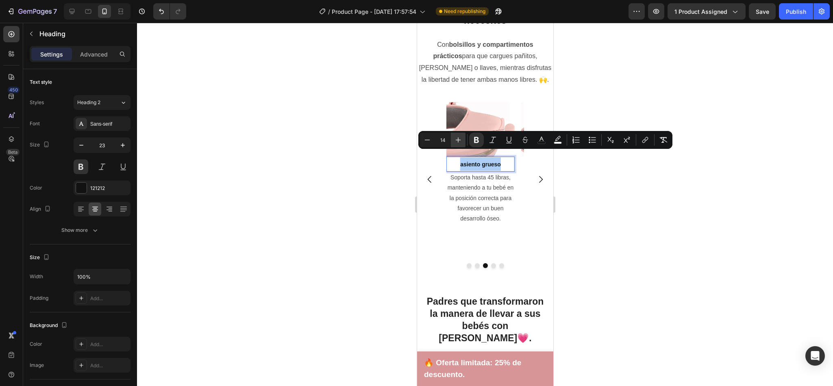
click at [457, 137] on icon "Editor contextual toolbar" at bounding box center [458, 140] width 8 height 8
type input "18"
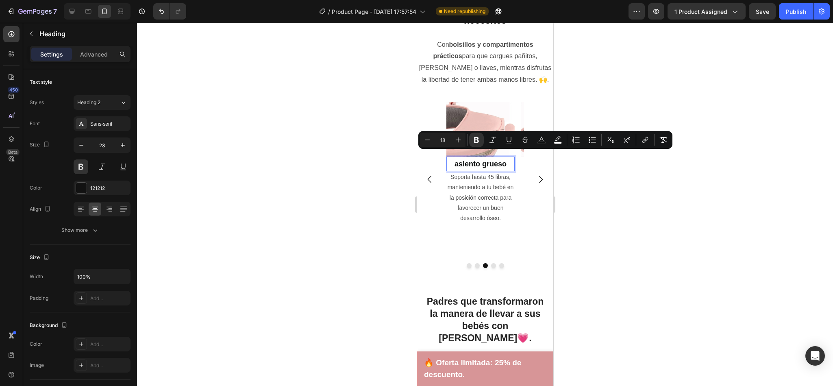
click at [459, 160] on strong "asiento grueso" at bounding box center [480, 164] width 52 height 8
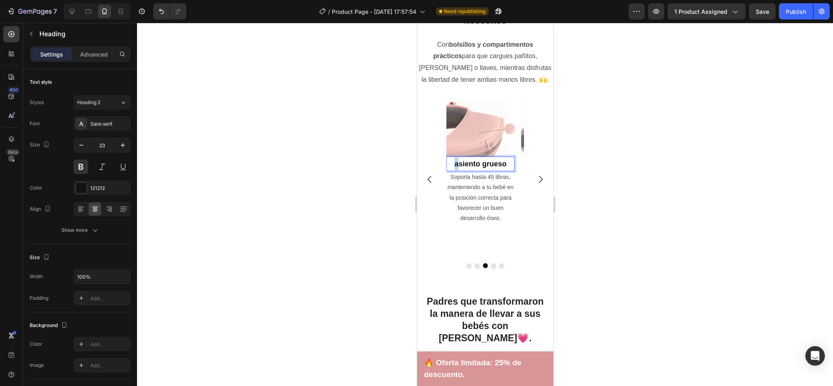
click at [459, 160] on strong "asiento grueso" at bounding box center [480, 164] width 52 height 8
click at [592, 163] on div at bounding box center [485, 204] width 696 height 363
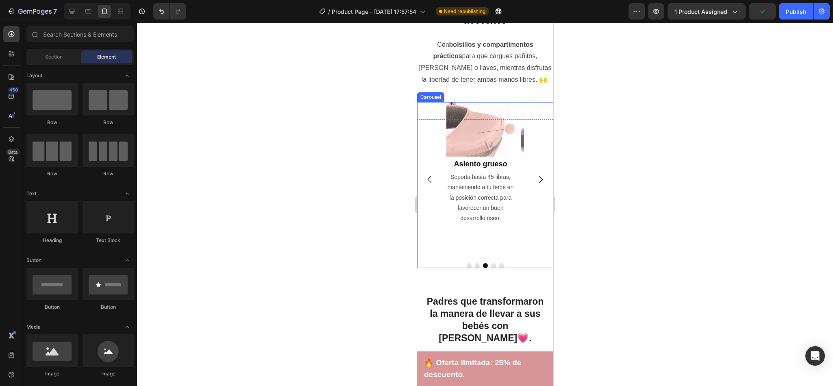
click at [535, 174] on icon "Carousel Next Arrow" at bounding box center [540, 179] width 10 height 10
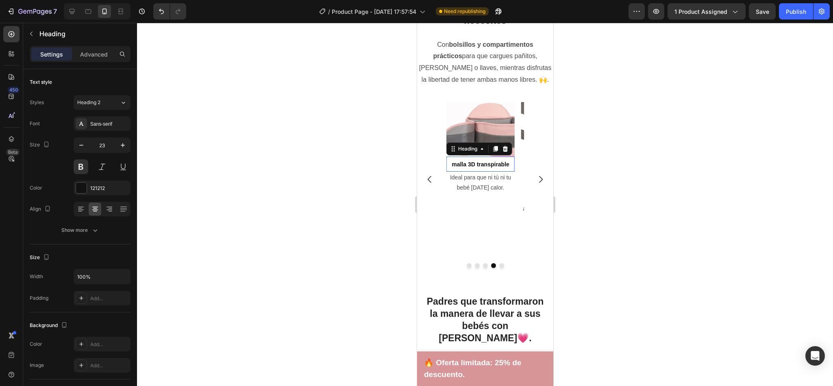
click at [495, 161] on span "malla 3D transpirable" at bounding box center [480, 164] width 58 height 7
click at [454, 161] on span "malla 3D transpirable" at bounding box center [480, 164] width 58 height 7
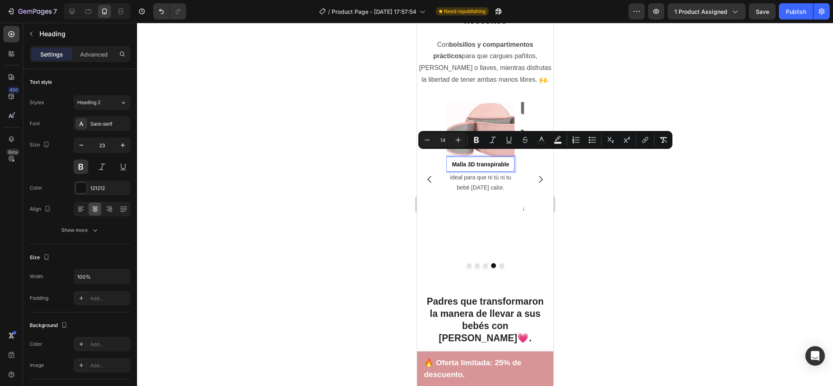
drag, startPoint x: 452, startPoint y: 155, endPoint x: 510, endPoint y: 159, distance: 58.7
click at [454, 138] on icon "Editor contextual toolbar" at bounding box center [458, 140] width 8 height 8
click at [456, 138] on icon "Editor contextual toolbar" at bounding box center [458, 140] width 8 height 8
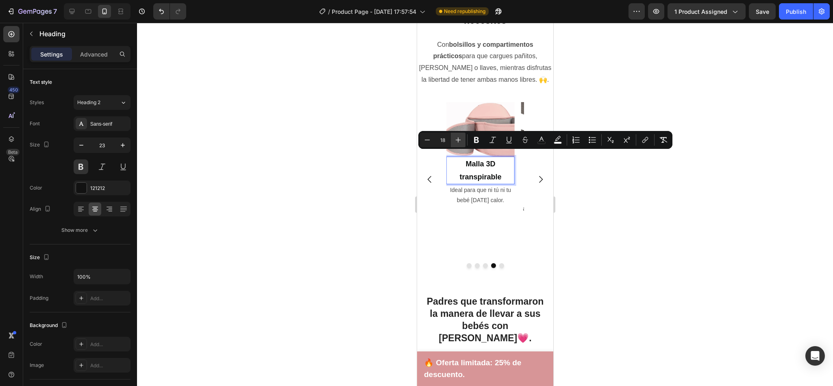
click at [456, 138] on icon "Editor contextual toolbar" at bounding box center [458, 140] width 8 height 8
type input "19"
click at [535, 174] on icon "Carousel Next Arrow" at bounding box center [540, 179] width 10 height 10
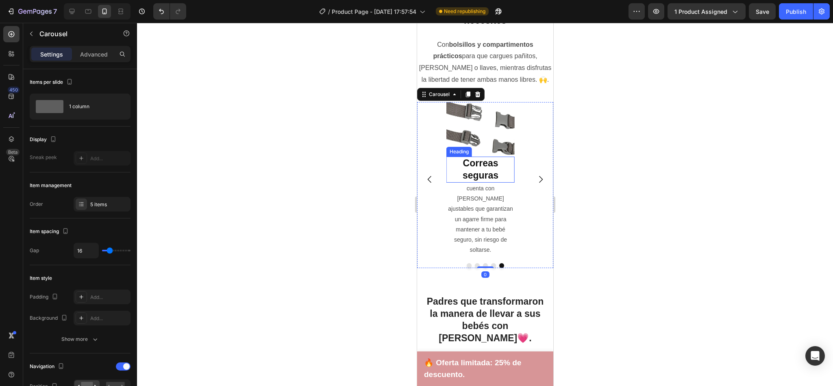
click at [488, 159] on h2 "Correas seguras" at bounding box center [480, 169] width 68 height 26
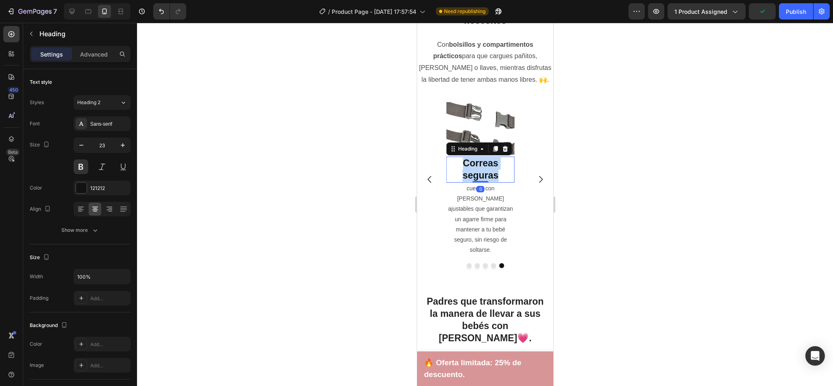
drag, startPoint x: 497, startPoint y: 166, endPoint x: 458, endPoint y: 149, distance: 42.8
click at [458, 157] on p "Correas seguras" at bounding box center [480, 169] width 67 height 24
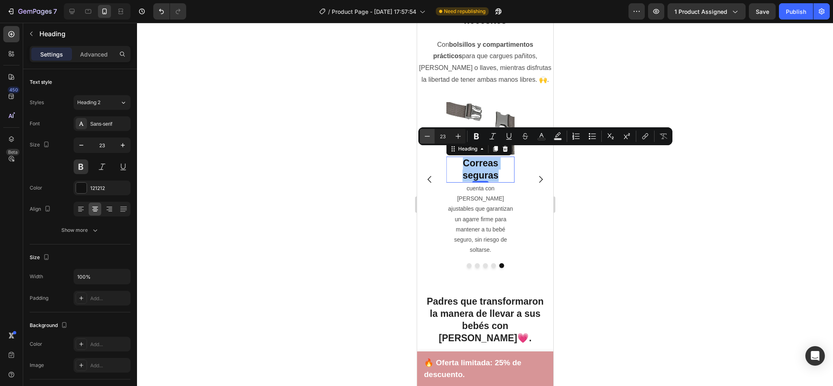
click at [427, 135] on icon "Editor contextual toolbar" at bounding box center [427, 136] width 8 height 8
type input "19"
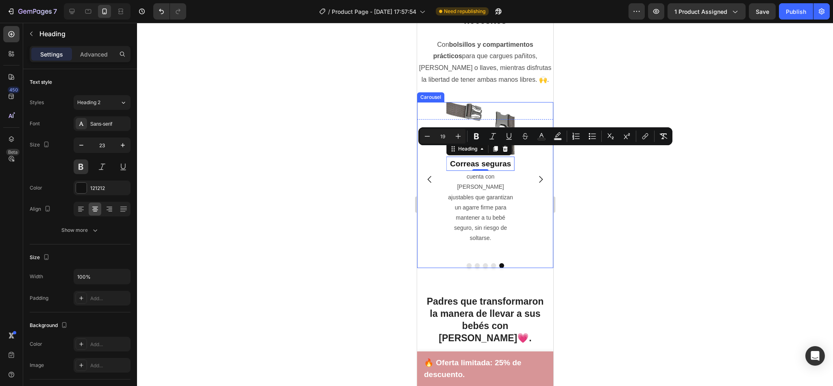
click at [535, 174] on icon "Carousel Next Arrow" at bounding box center [540, 179] width 10 height 10
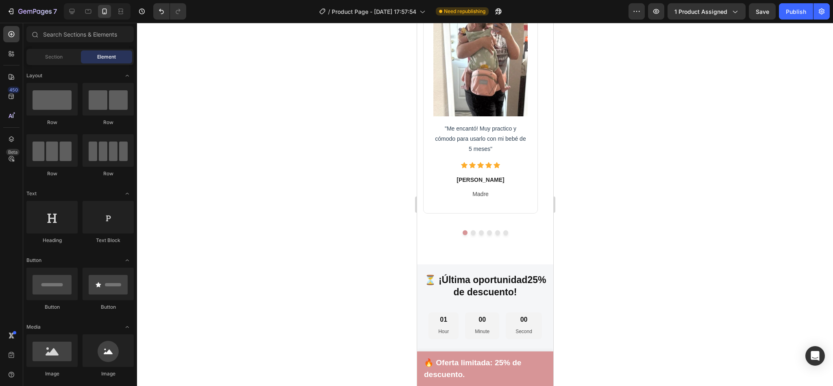
scroll to position [1700, 0]
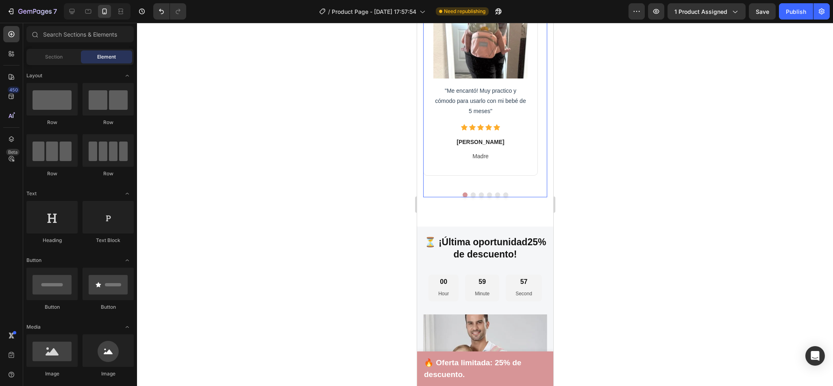
click at [470, 192] on button "Dot" at bounding box center [472, 194] width 5 height 5
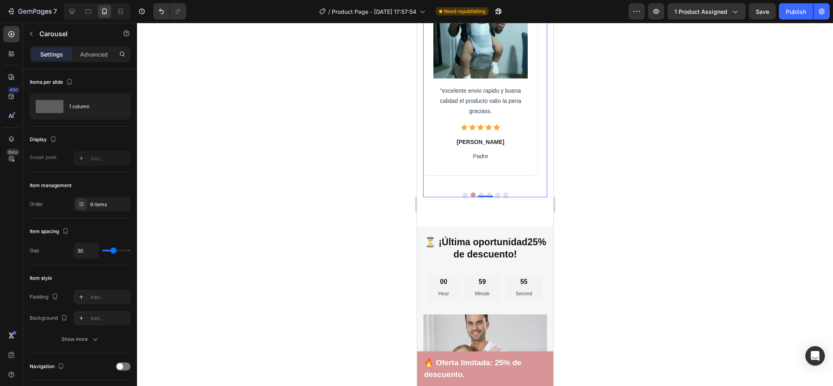
click at [478, 192] on button "Dot" at bounding box center [480, 194] width 5 height 5
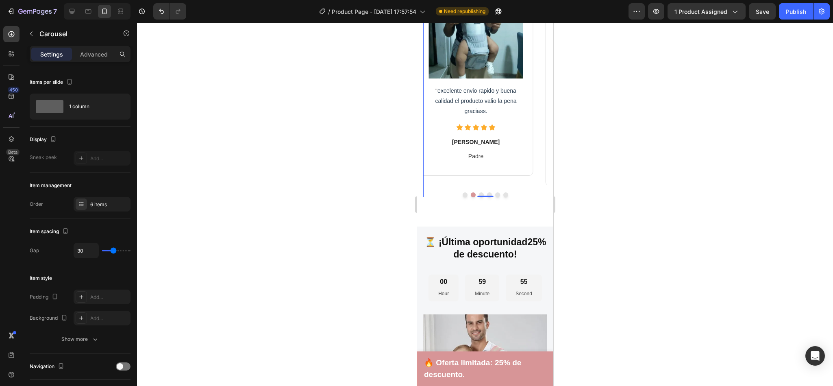
click at [478, 192] on button "Dot" at bounding box center [480, 194] width 5 height 5
click at [475, 182] on div "Image "Me encantó! Muy practico y cómodo para usarlo con mi bebé de 5 meses" Te…" at bounding box center [485, 84] width 124 height 226
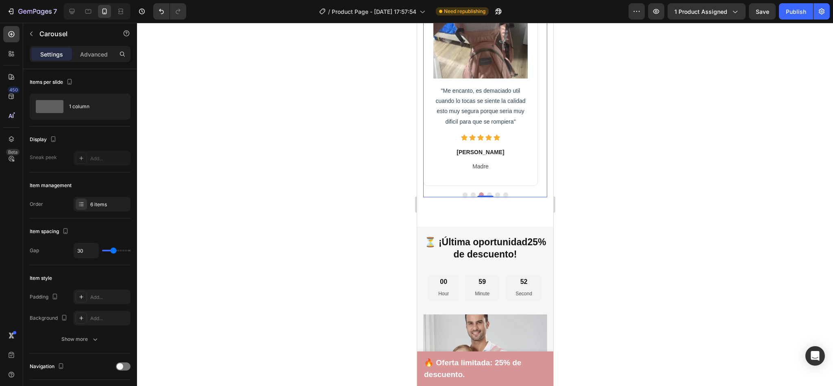
click at [486, 193] on button "Dot" at bounding box center [488, 194] width 5 height 5
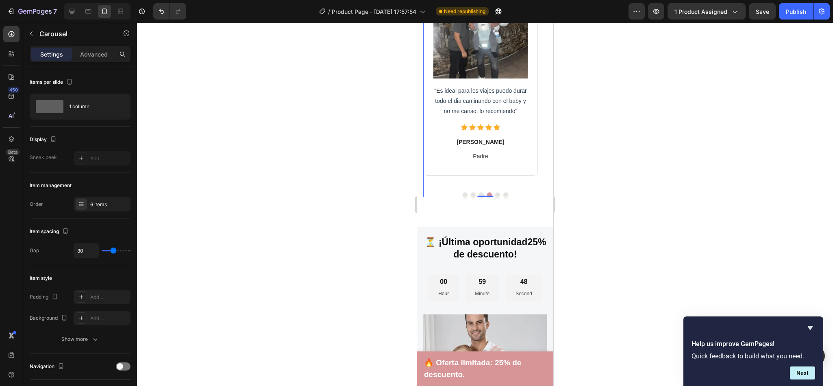
click at [495, 194] on button "Dot" at bounding box center [497, 194] width 5 height 5
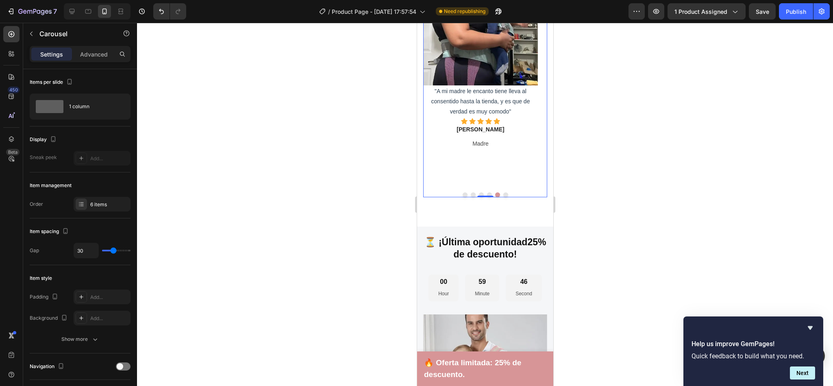
click at [503, 194] on button "Dot" at bounding box center [505, 194] width 5 height 5
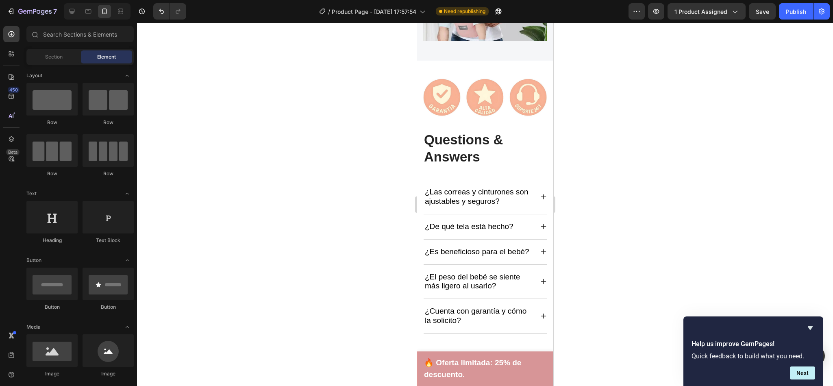
scroll to position [2116, 0]
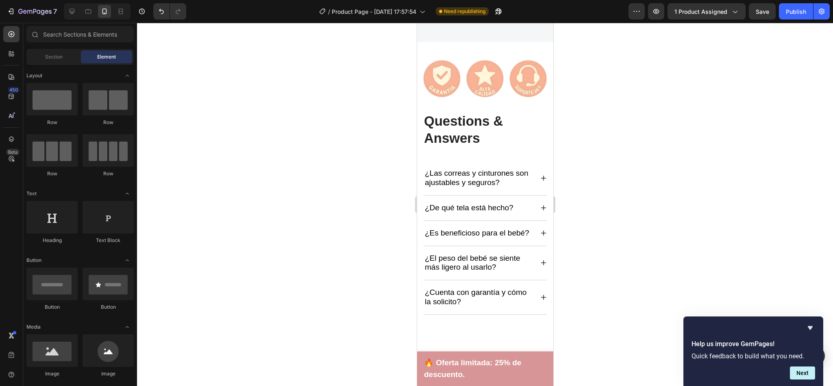
drag, startPoint x: 546, startPoint y: 275, endPoint x: 970, endPoint y: 352, distance: 431.3
click at [452, 116] on p "Questions & Answers" at bounding box center [484, 130] width 122 height 35
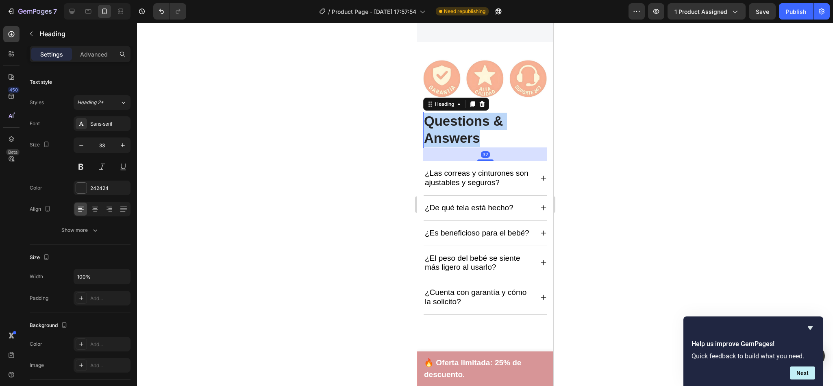
drag, startPoint x: 484, startPoint y: 125, endPoint x: 415, endPoint y: 106, distance: 71.1
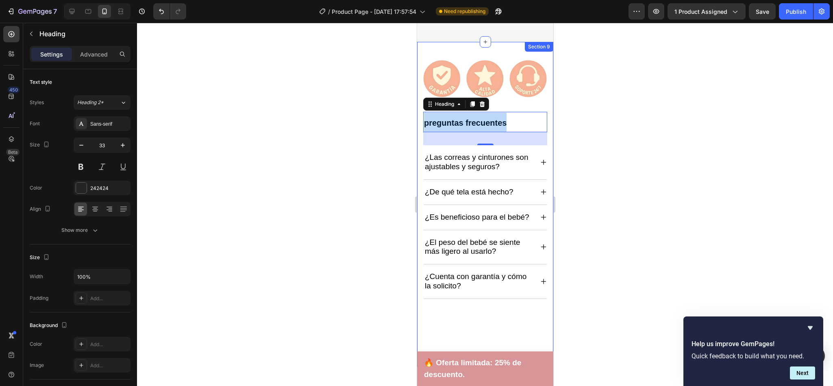
drag, startPoint x: 509, startPoint y: 111, endPoint x: 420, endPoint y: 114, distance: 89.0
click at [420, 114] on div "Image preguntas frecuentes Heading 32 ¿Las correas y cinturones son ajustables …" at bounding box center [485, 204] width 136 height 325
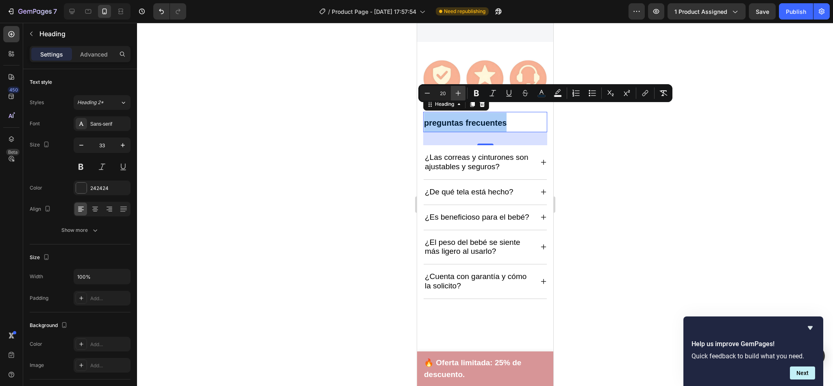
click at [456, 90] on icon "Editor contextual toolbar" at bounding box center [458, 93] width 8 height 8
type input "23"
click at [428, 117] on span "preguntas frecuentes" at bounding box center [470, 122] width 95 height 11
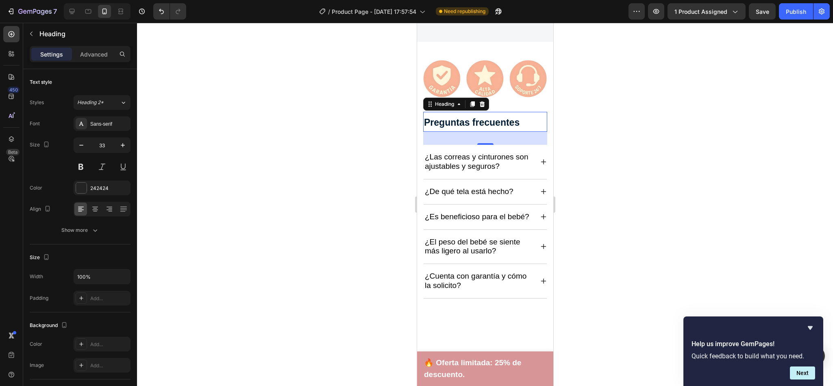
click at [476, 117] on span "Preguntas frecuentes" at bounding box center [471, 122] width 96 height 11
click at [599, 183] on div at bounding box center [485, 204] width 696 height 363
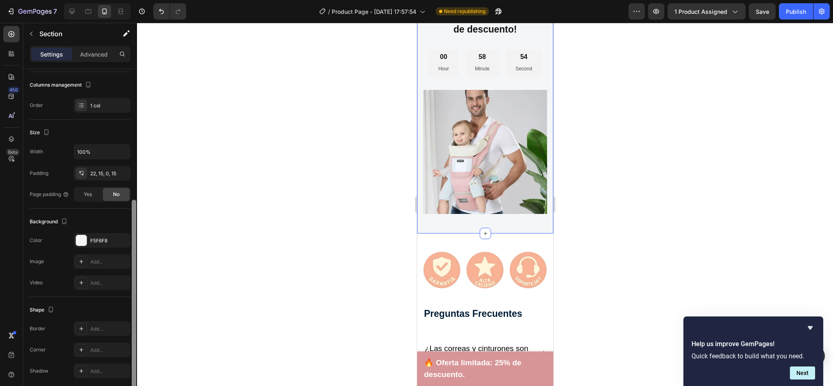
scroll to position [137, 0]
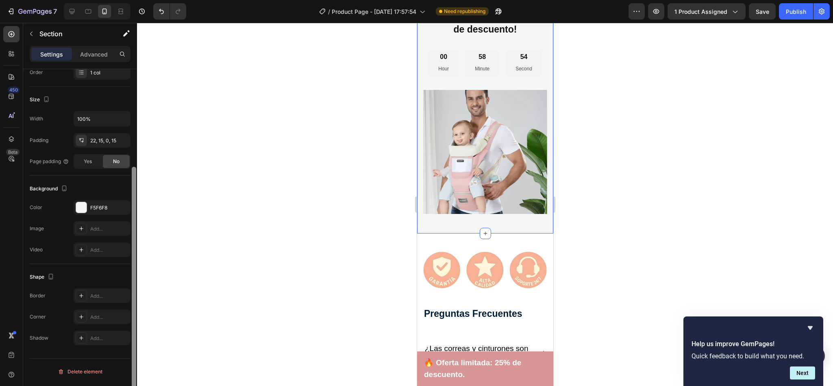
drag, startPoint x: 135, startPoint y: 100, endPoint x: 146, endPoint y: 284, distance: 184.5
click at [146, 0] on div "7 / Product Page - [DATE] 17:57:54 Need republishing Preview 1 product assigned…" at bounding box center [416, 0] width 833 height 0
click at [89, 209] on div "F5F6F8" at bounding box center [102, 207] width 57 height 15
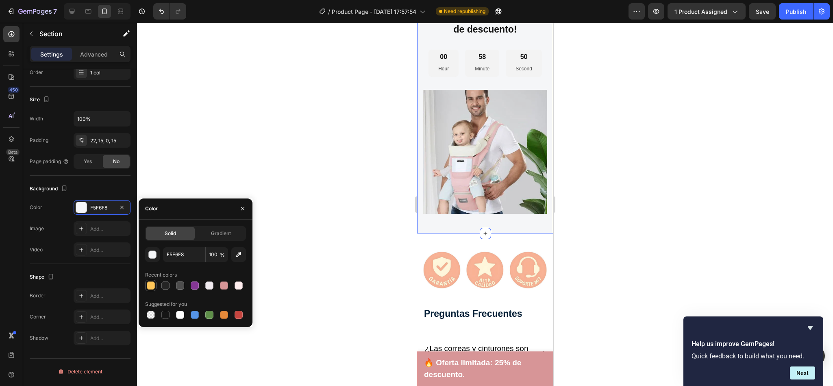
click at [149, 284] on div at bounding box center [151, 285] width 8 height 8
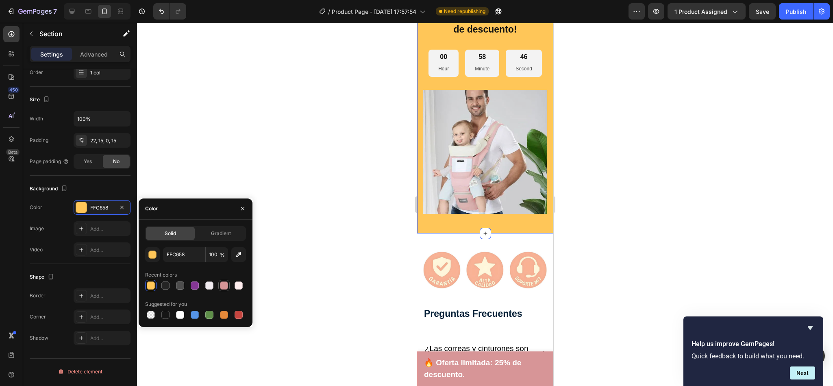
click at [219, 285] on div at bounding box center [224, 285] width 10 height 10
type input "D79597"
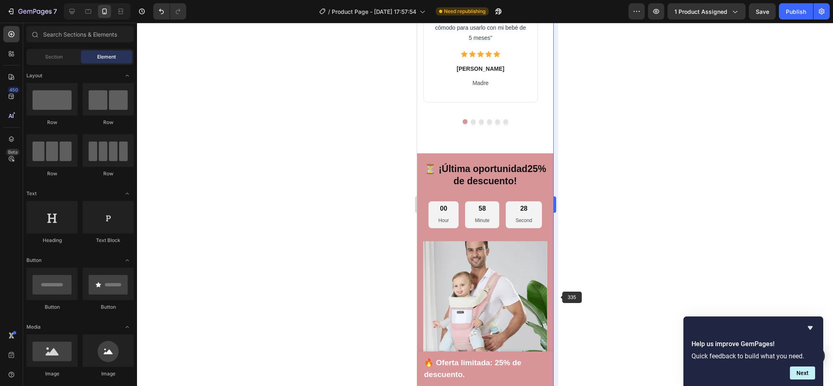
scroll to position [1796, 0]
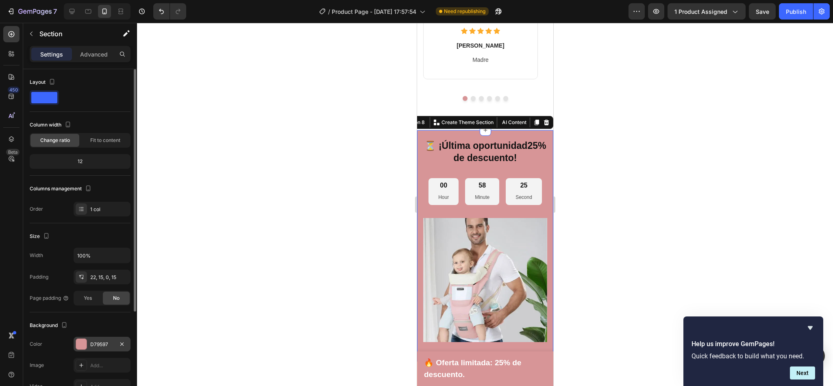
click at [83, 339] on div at bounding box center [81, 343] width 11 height 11
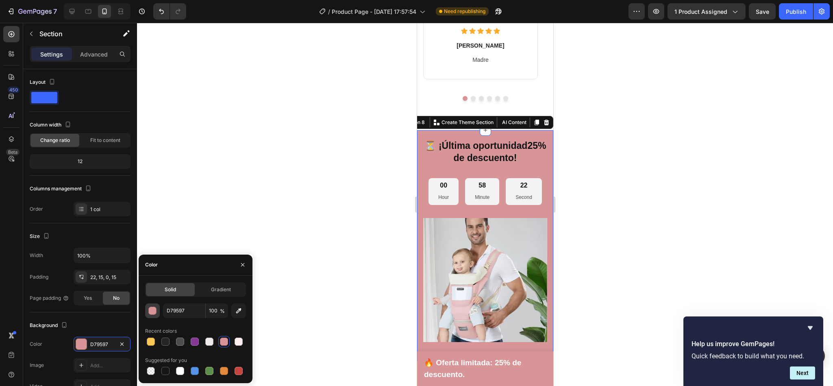
click at [149, 313] on div "button" at bounding box center [153, 311] width 8 height 8
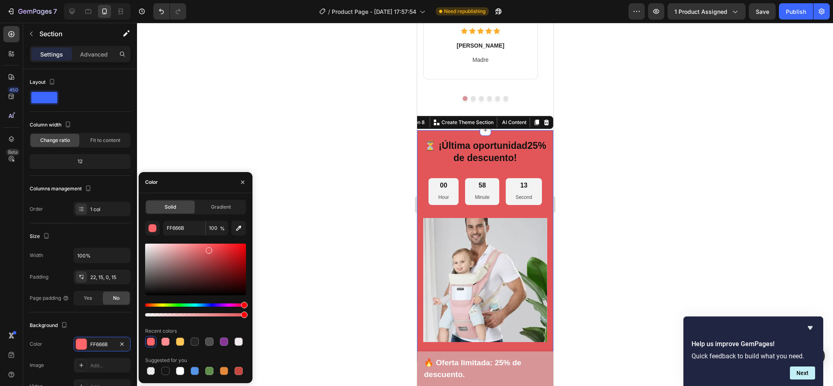
drag, startPoint x: 178, startPoint y: 256, endPoint x: 208, endPoint y: 249, distance: 30.6
click at [208, 249] on div at bounding box center [195, 269] width 101 height 52
type input "E05559"
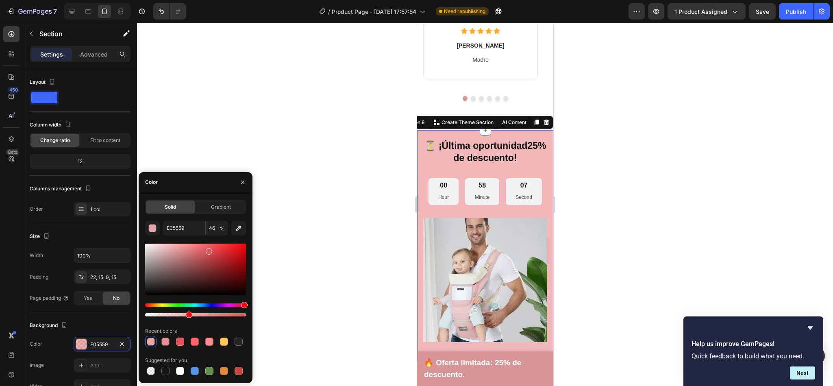
type input "42"
drag, startPoint x: 244, startPoint y: 314, endPoint x: 188, endPoint y: 318, distance: 56.3
click at [188, 318] on div "E05559 42 % Recent colors Suggested for you" at bounding box center [195, 299] width 101 height 156
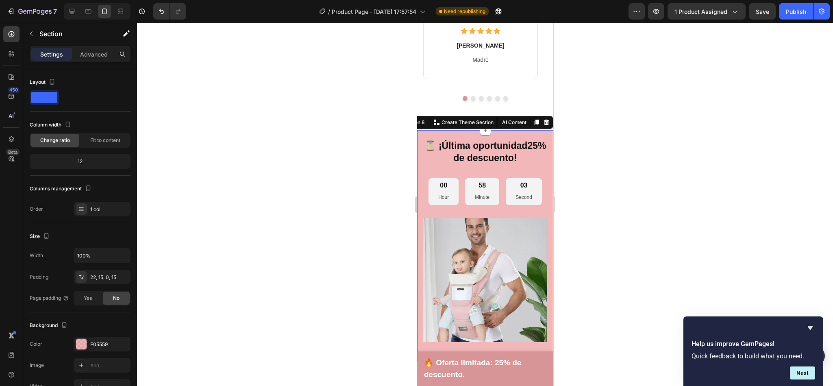
click at [339, 132] on div at bounding box center [485, 204] width 696 height 363
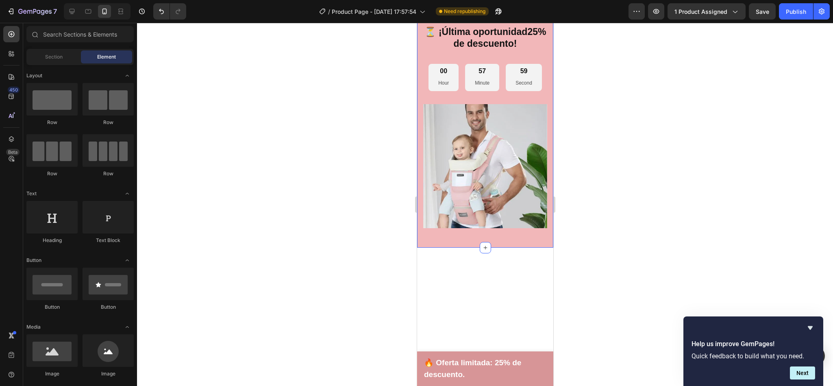
scroll to position [1731, 0]
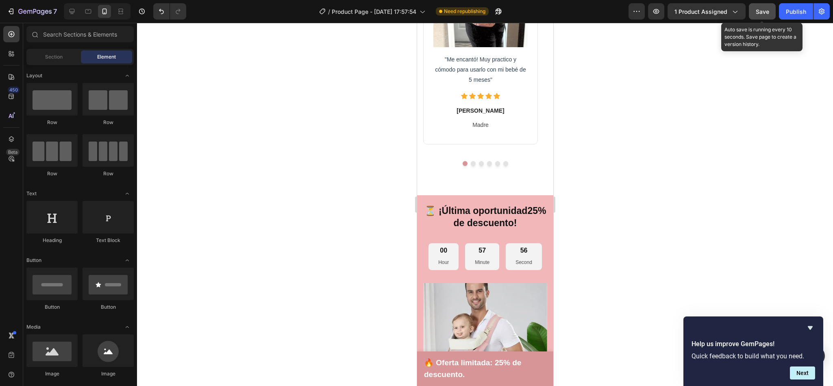
click at [761, 11] on span "Save" at bounding box center [761, 11] width 13 height 7
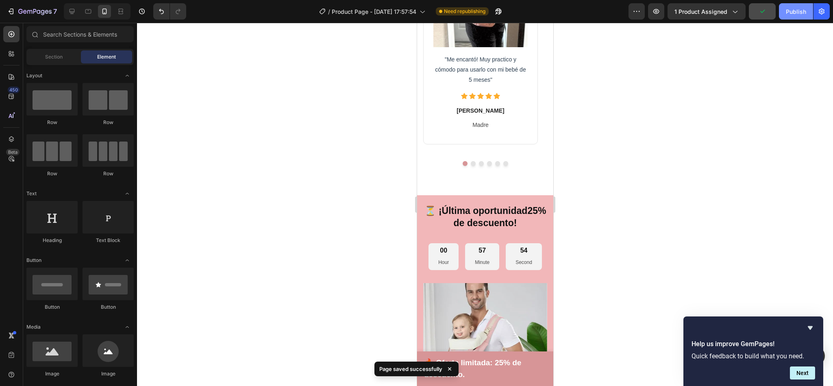
click at [788, 11] on div "Publish" at bounding box center [796, 11] width 20 height 9
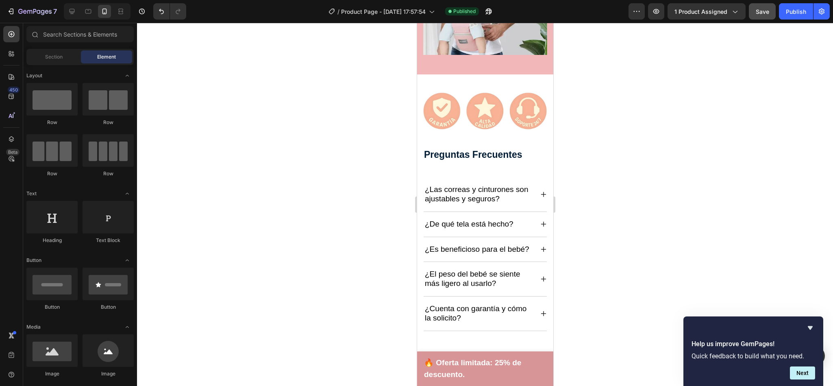
scroll to position [2087, 0]
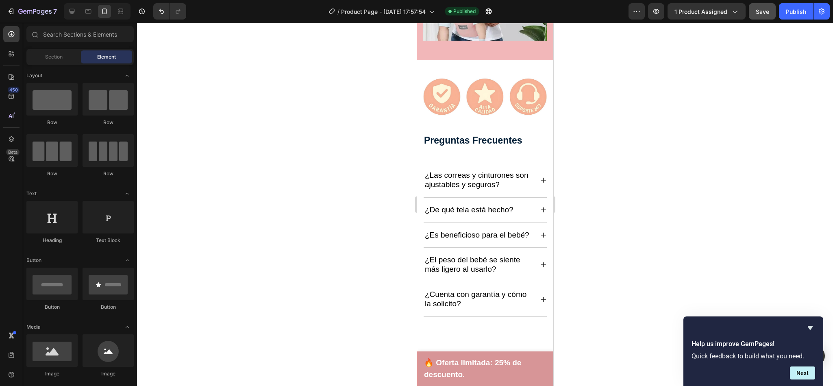
drag, startPoint x: 550, startPoint y: 278, endPoint x: 988, endPoint y: 246, distance: 439.2
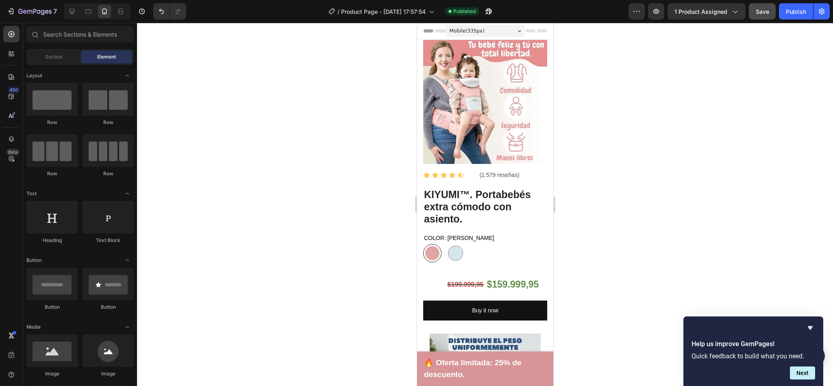
scroll to position [202, 0]
